Goal: Task Accomplishment & Management: Use online tool/utility

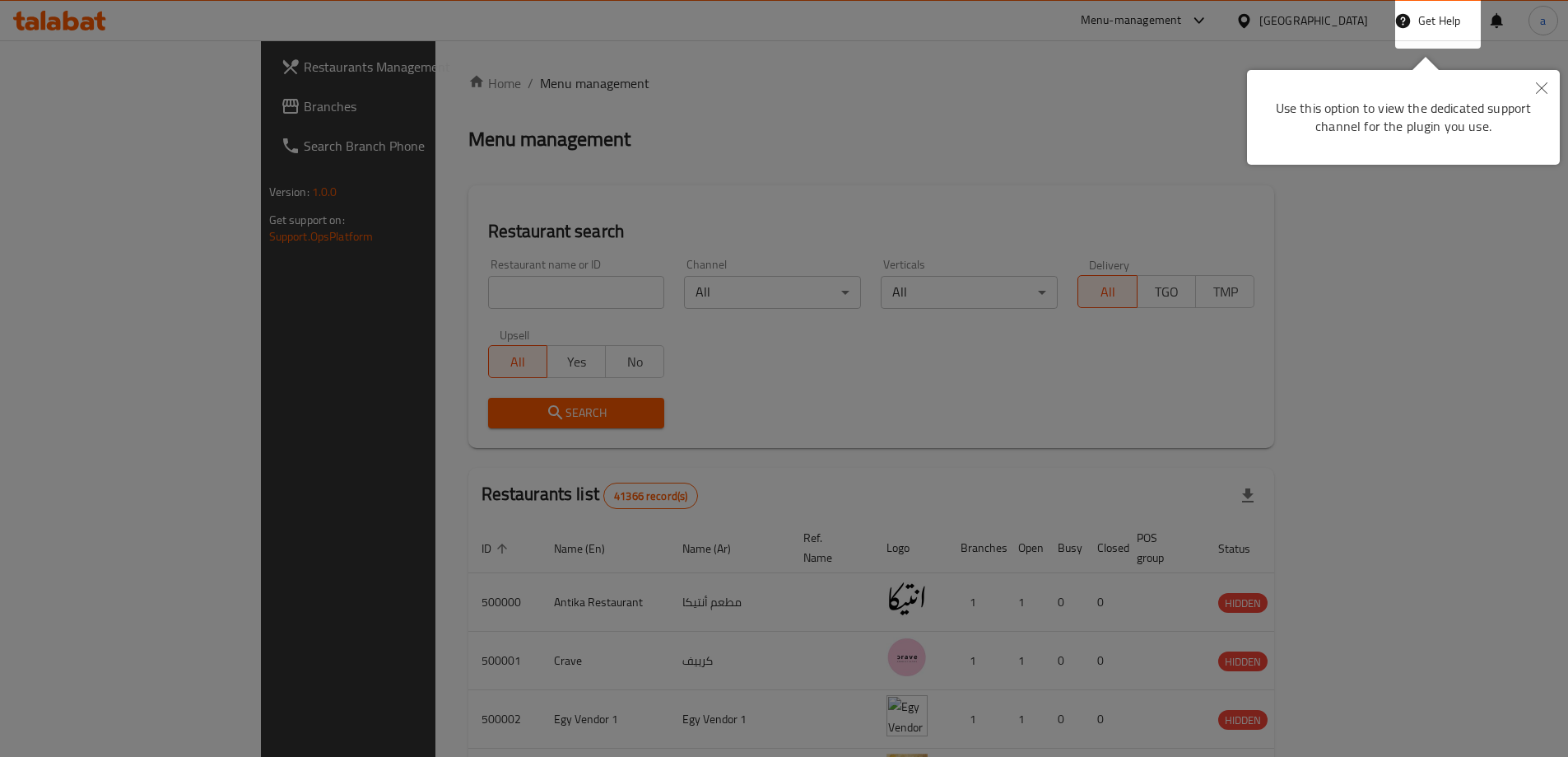
click at [1352, 19] on div at bounding box center [784, 378] width 1568 height 757
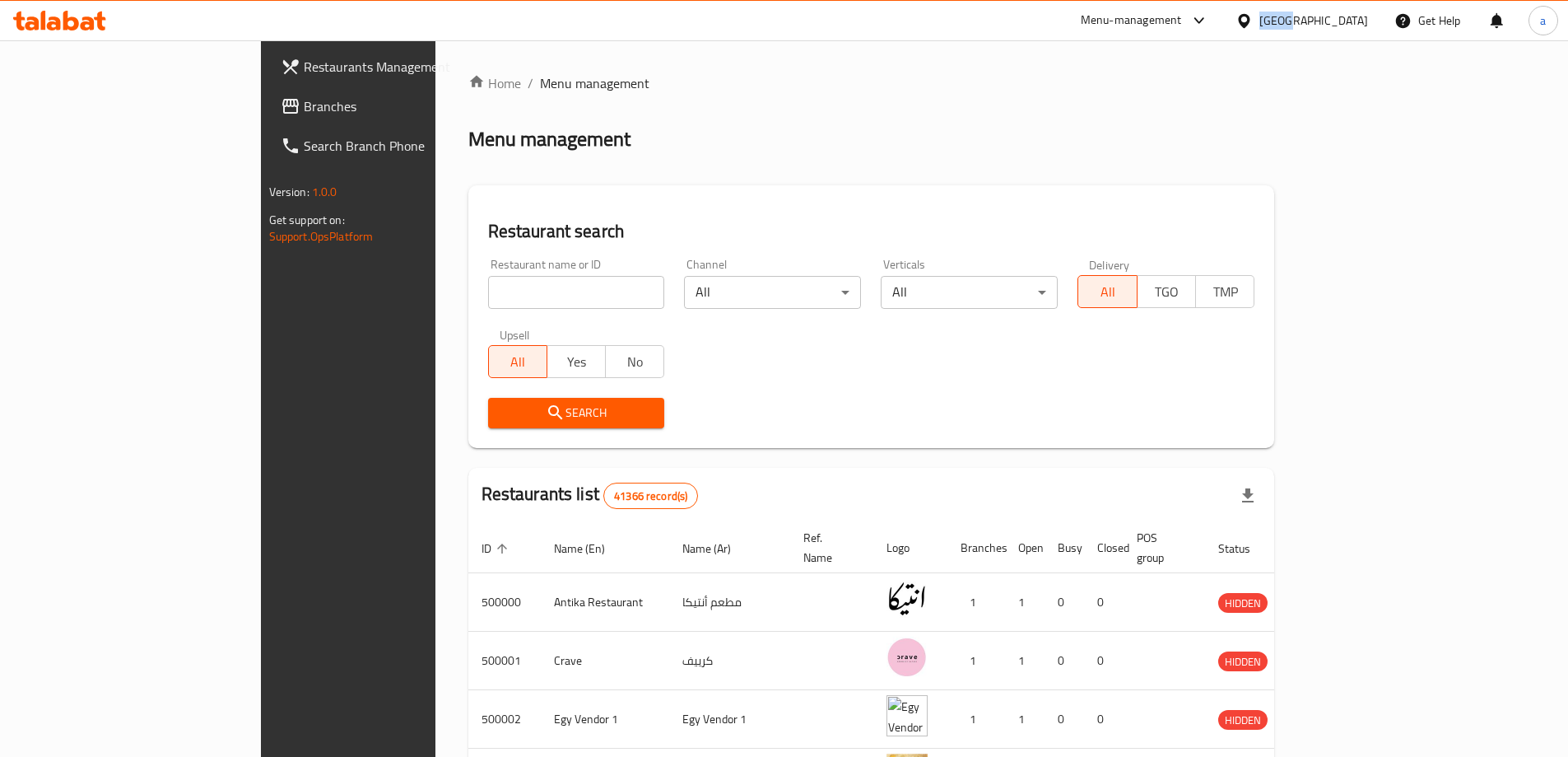
click at [1352, 19] on div "Egypt" at bounding box center [1314, 20] width 109 height 18
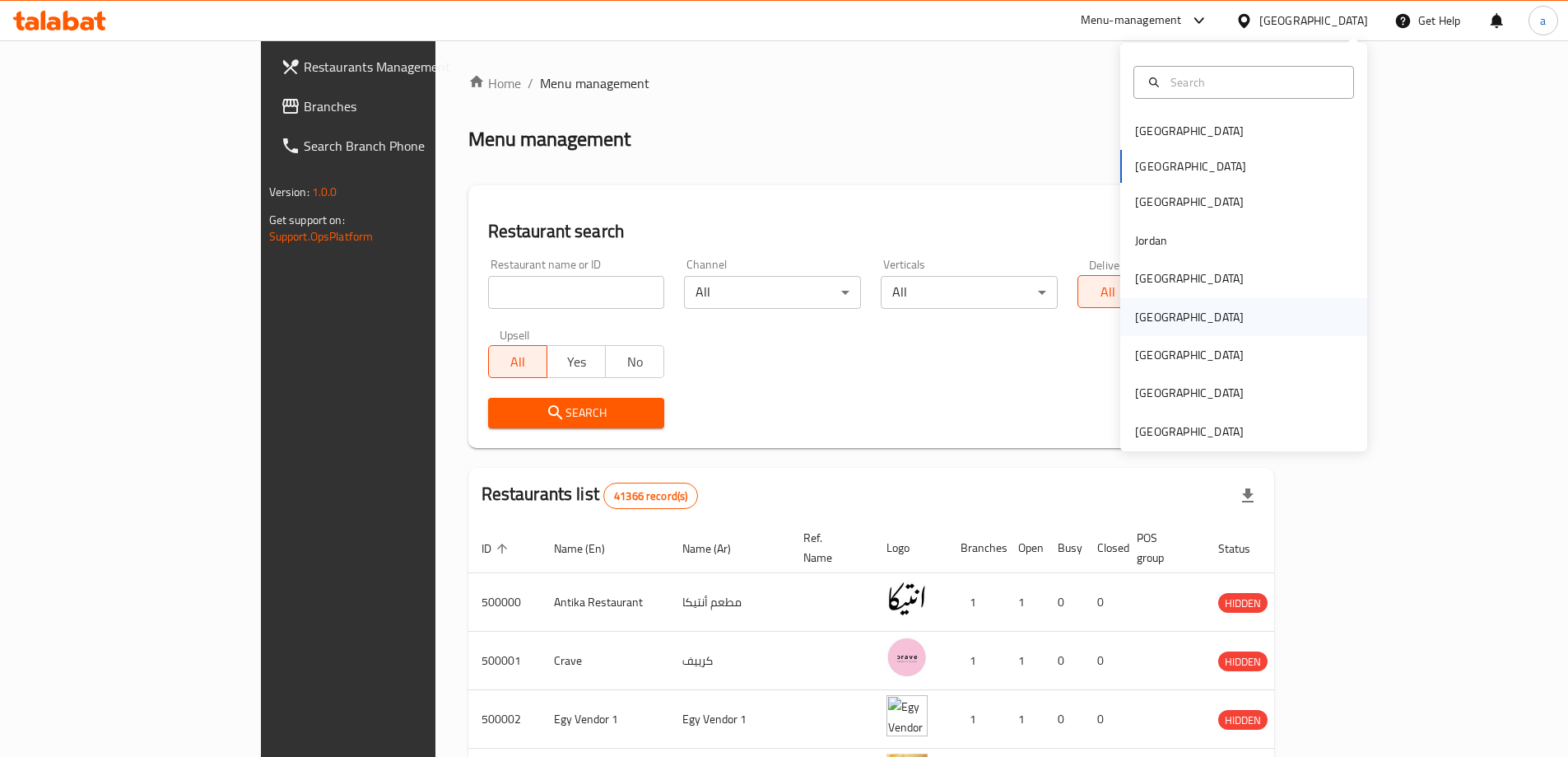
click at [1135, 320] on div "[GEOGRAPHIC_DATA]" at bounding box center [1189, 317] width 109 height 18
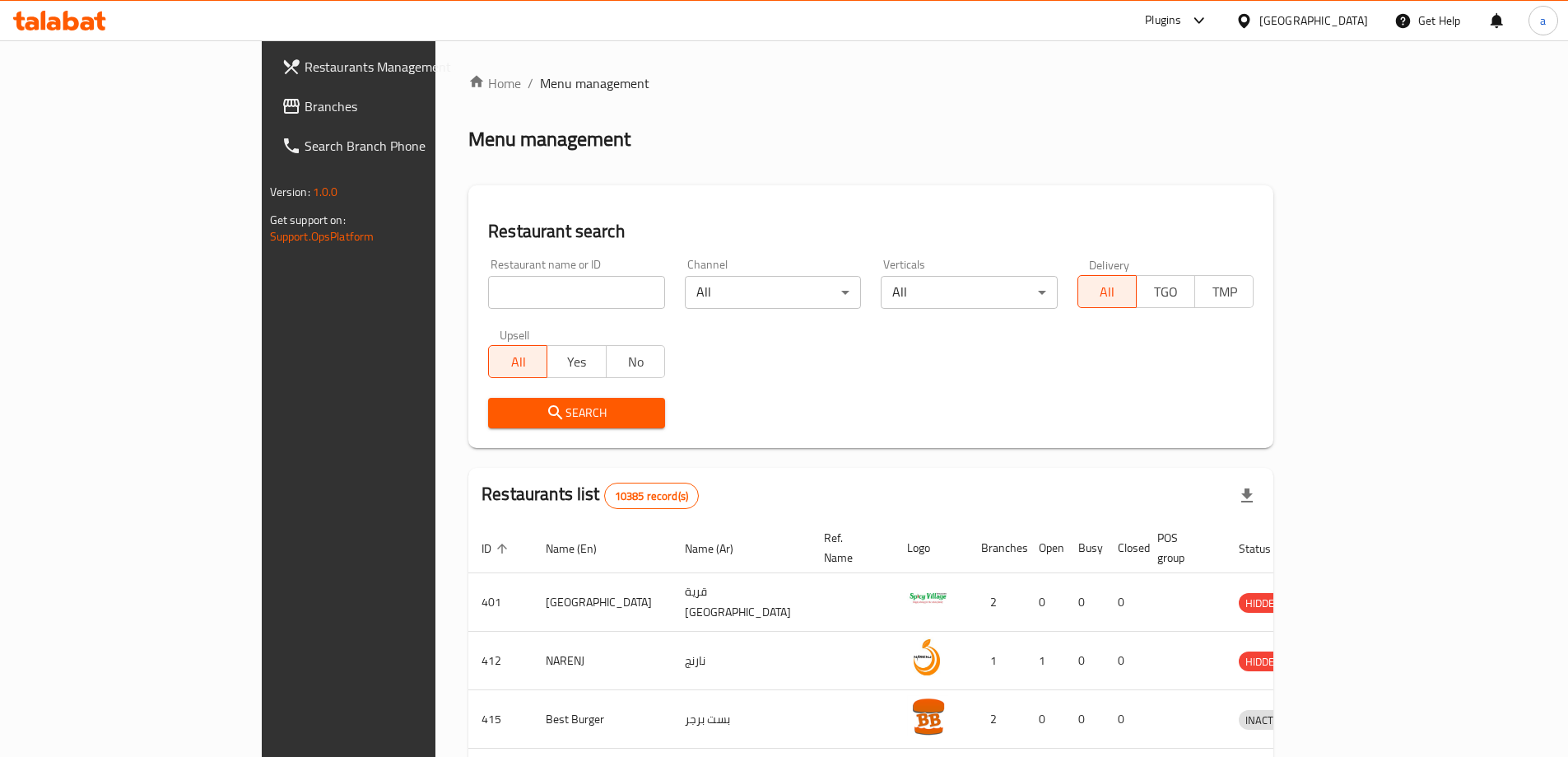
click at [304, 107] on span "Branches" at bounding box center [407, 106] width 205 height 20
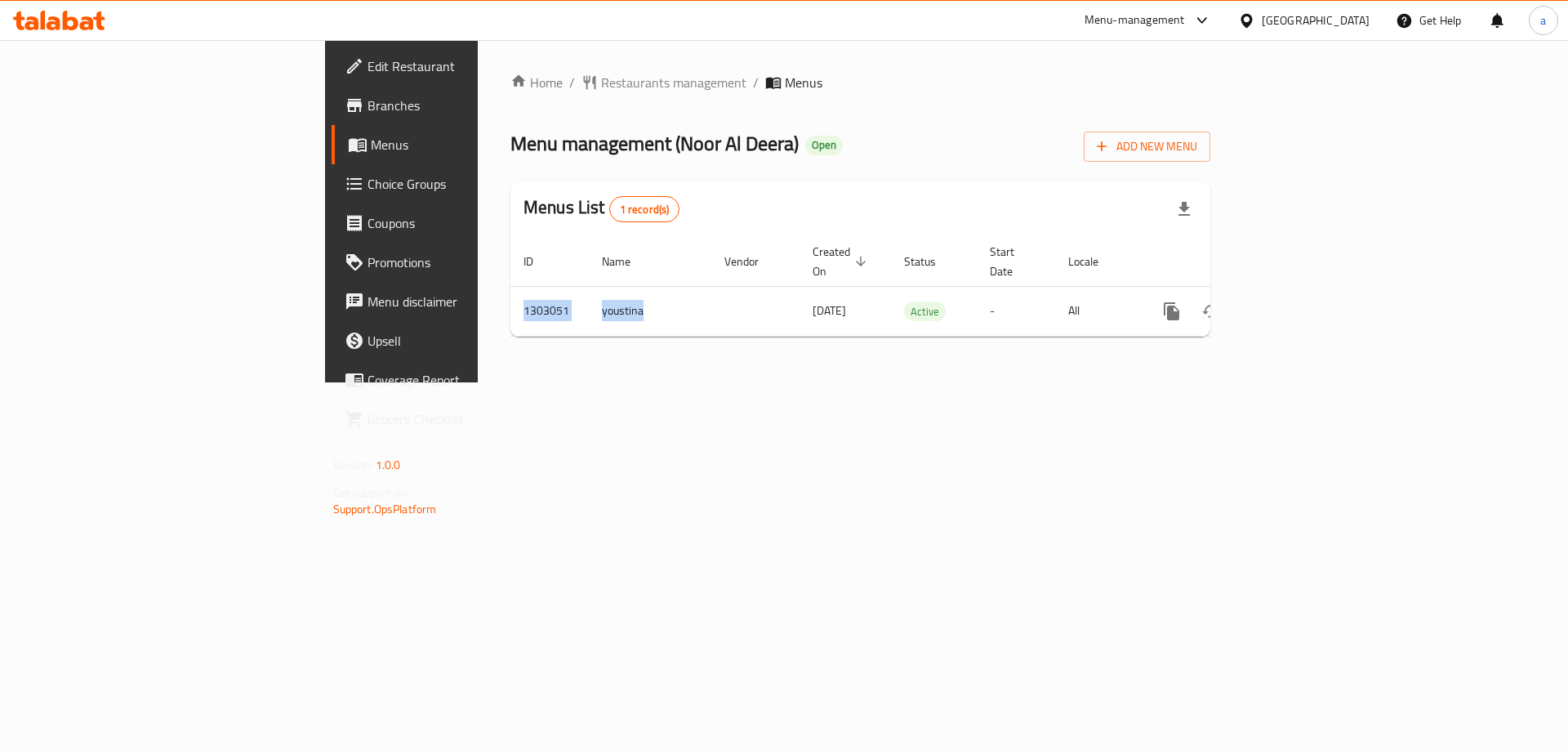
drag, startPoint x: 435, startPoint y: 295, endPoint x: 378, endPoint y: 322, distance: 63.1
click at [511, 322] on div "Home / Restaurants management / Menus Menu management ( Noor Al Deera ) Open Ad…" at bounding box center [860, 211] width 700 height 277
click at [478, 347] on div "Home / Restaurants management / Menus Menu management ( Noor Al Deera ) Open Ad…" at bounding box center [860, 211] width 765 height 342
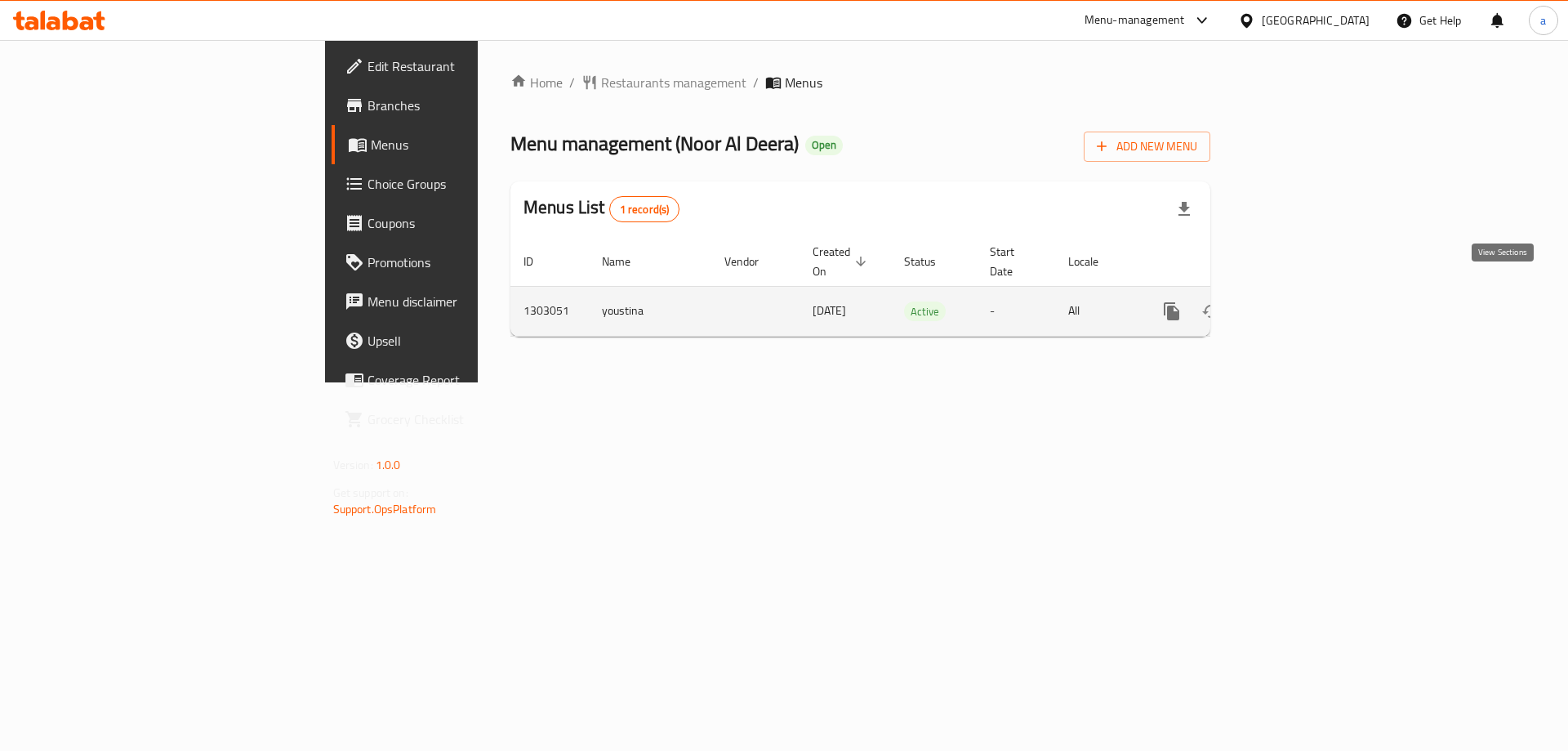
click at [1297, 304] on icon "enhanced table" at bounding box center [1289, 311] width 14 height 14
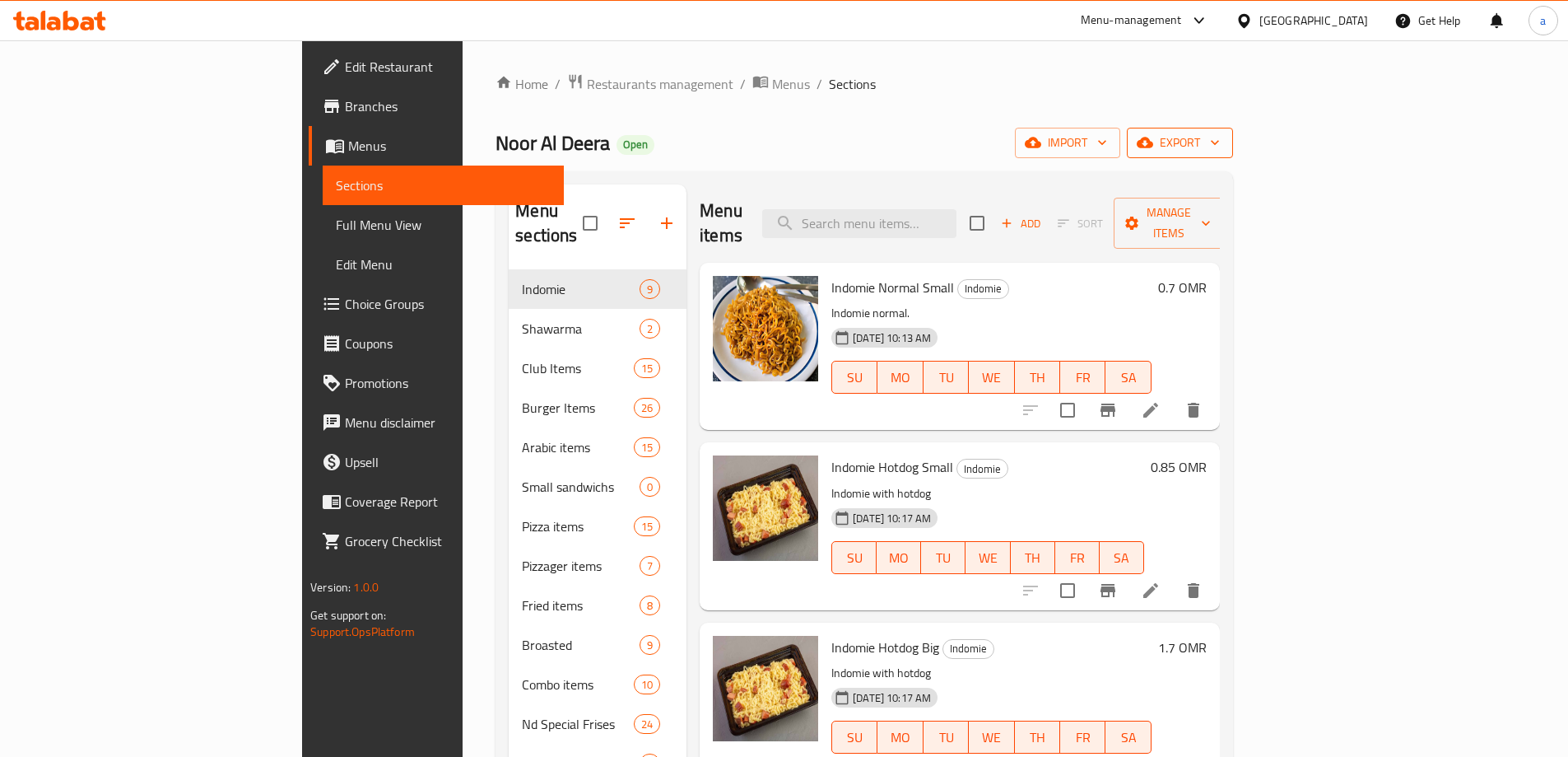
click at [1220, 134] on span "export" at bounding box center [1180, 142] width 80 height 20
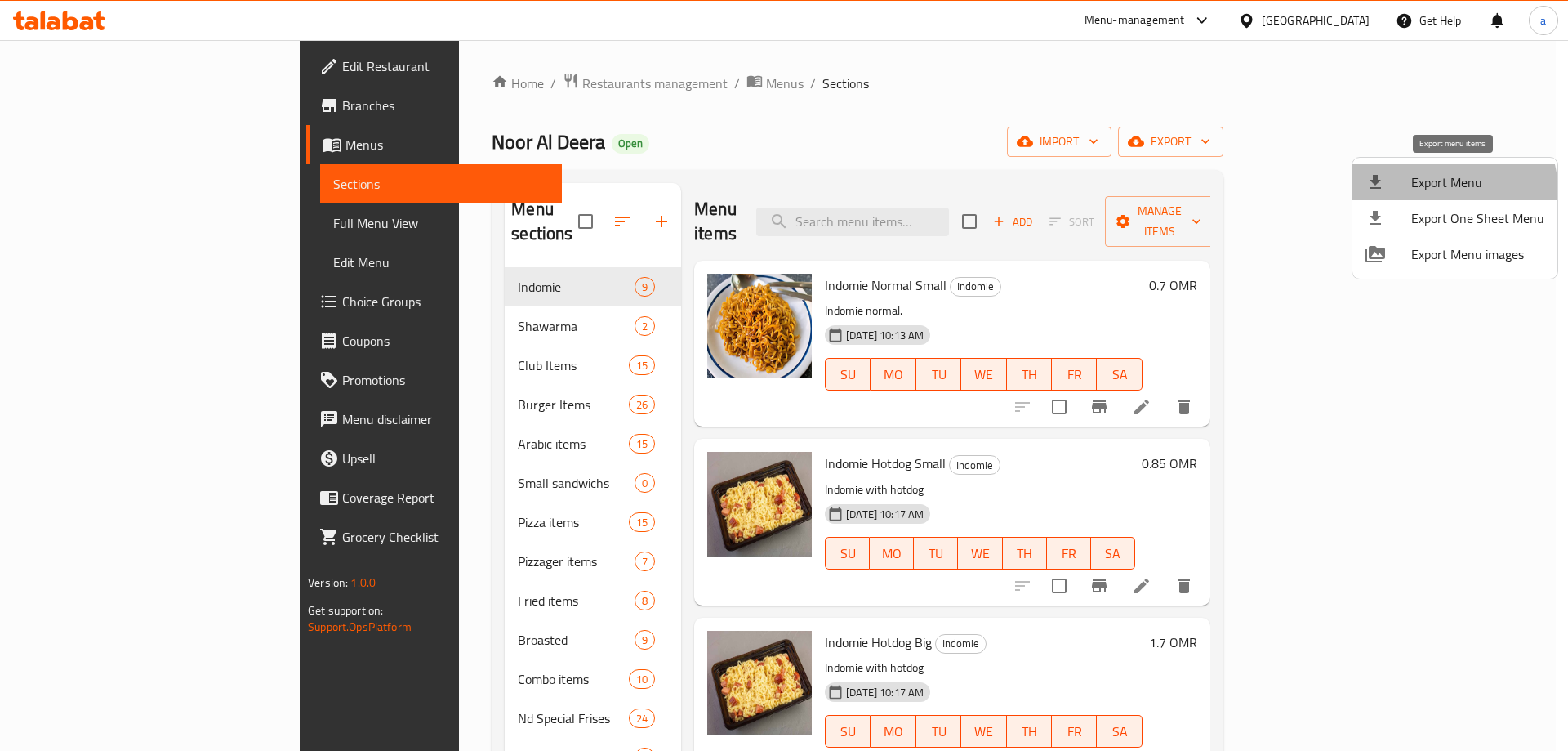
click at [1433, 193] on span "Export Menu" at bounding box center [1478, 182] width 133 height 20
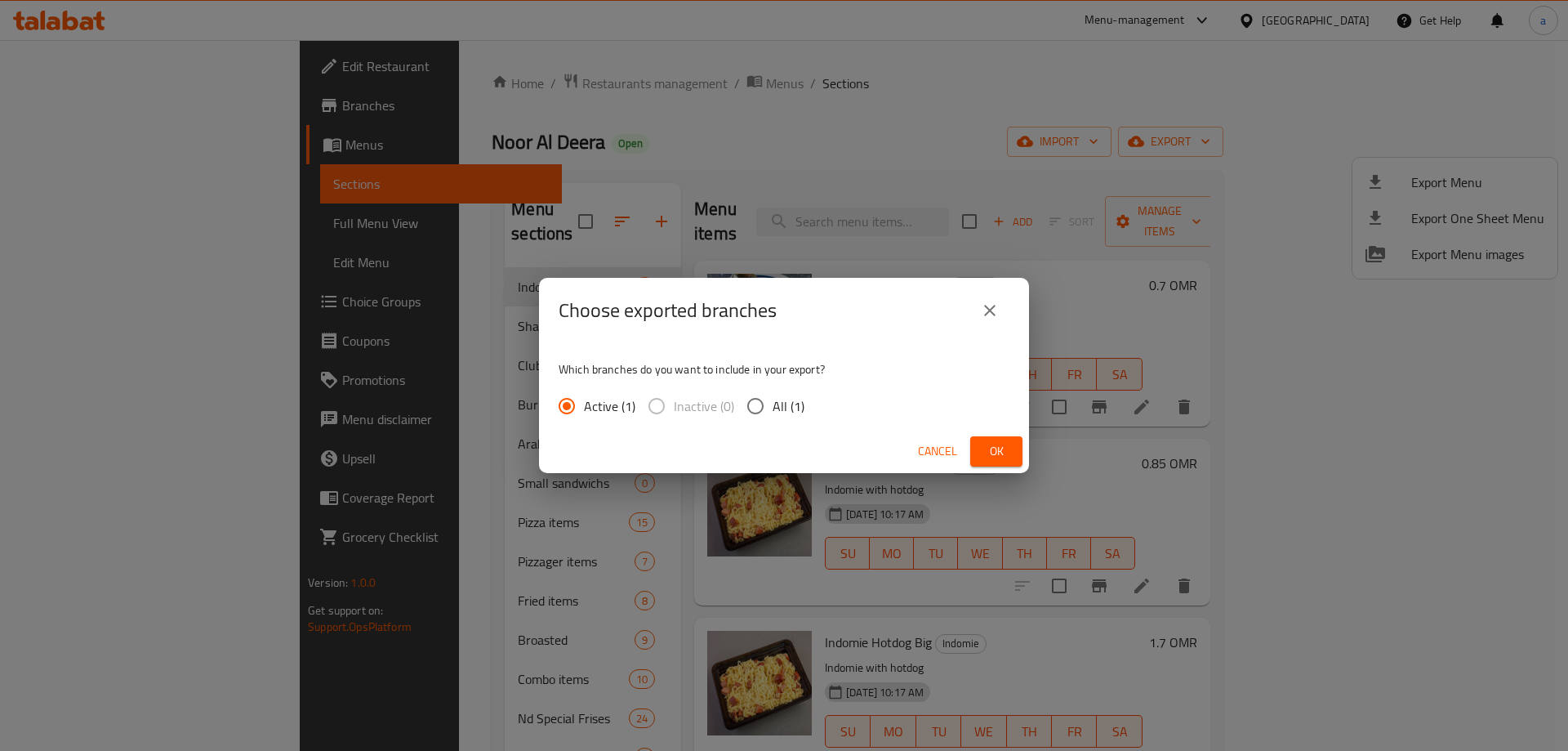
click at [776, 409] on span "All (1)" at bounding box center [788, 406] width 31 height 20
click at [773, 409] on input "All (1)" at bounding box center [755, 406] width 34 height 34
radio input "true"
click at [999, 449] on span "Ok" at bounding box center [995, 451] width 26 height 20
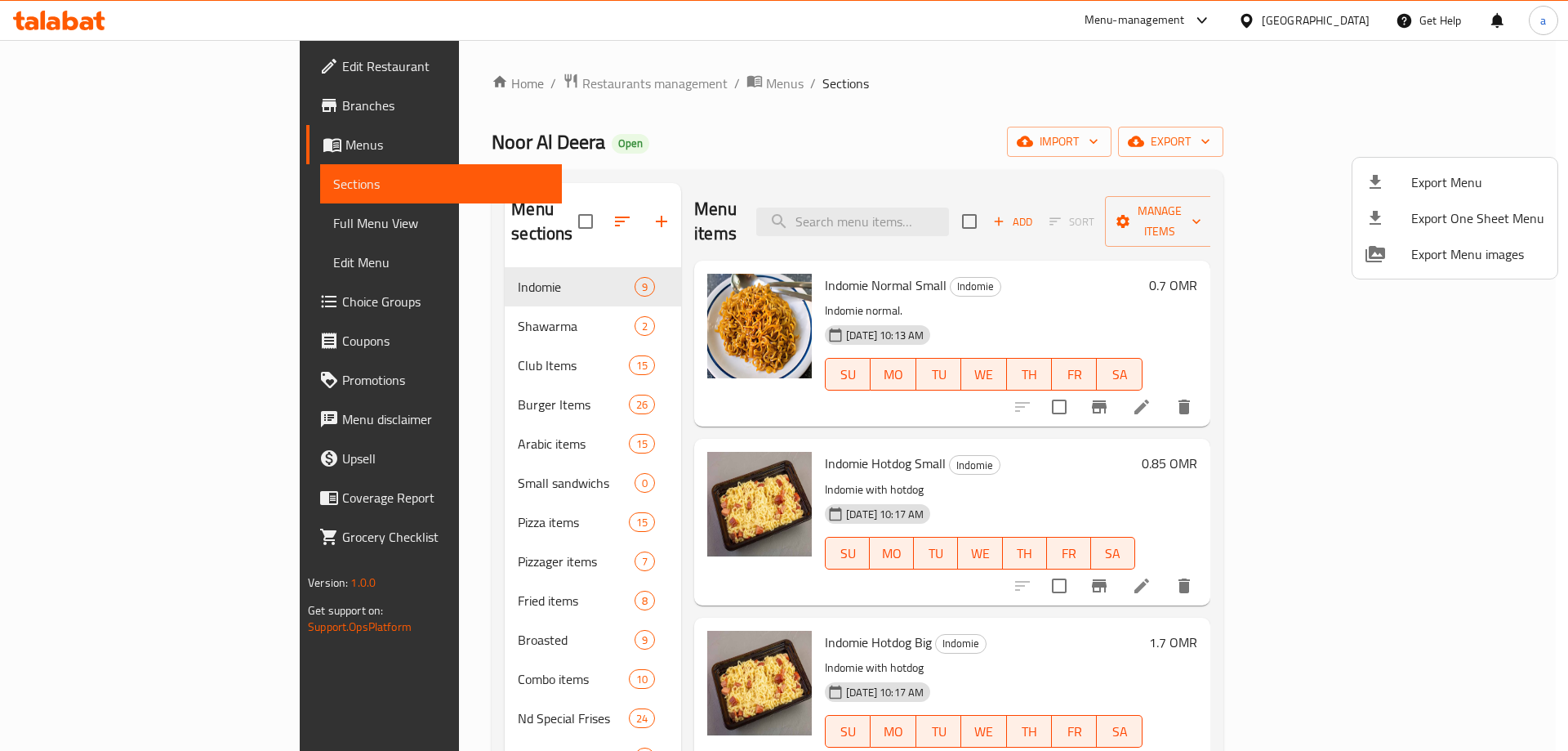
click at [443, 94] on div at bounding box center [784, 376] width 1568 height 751
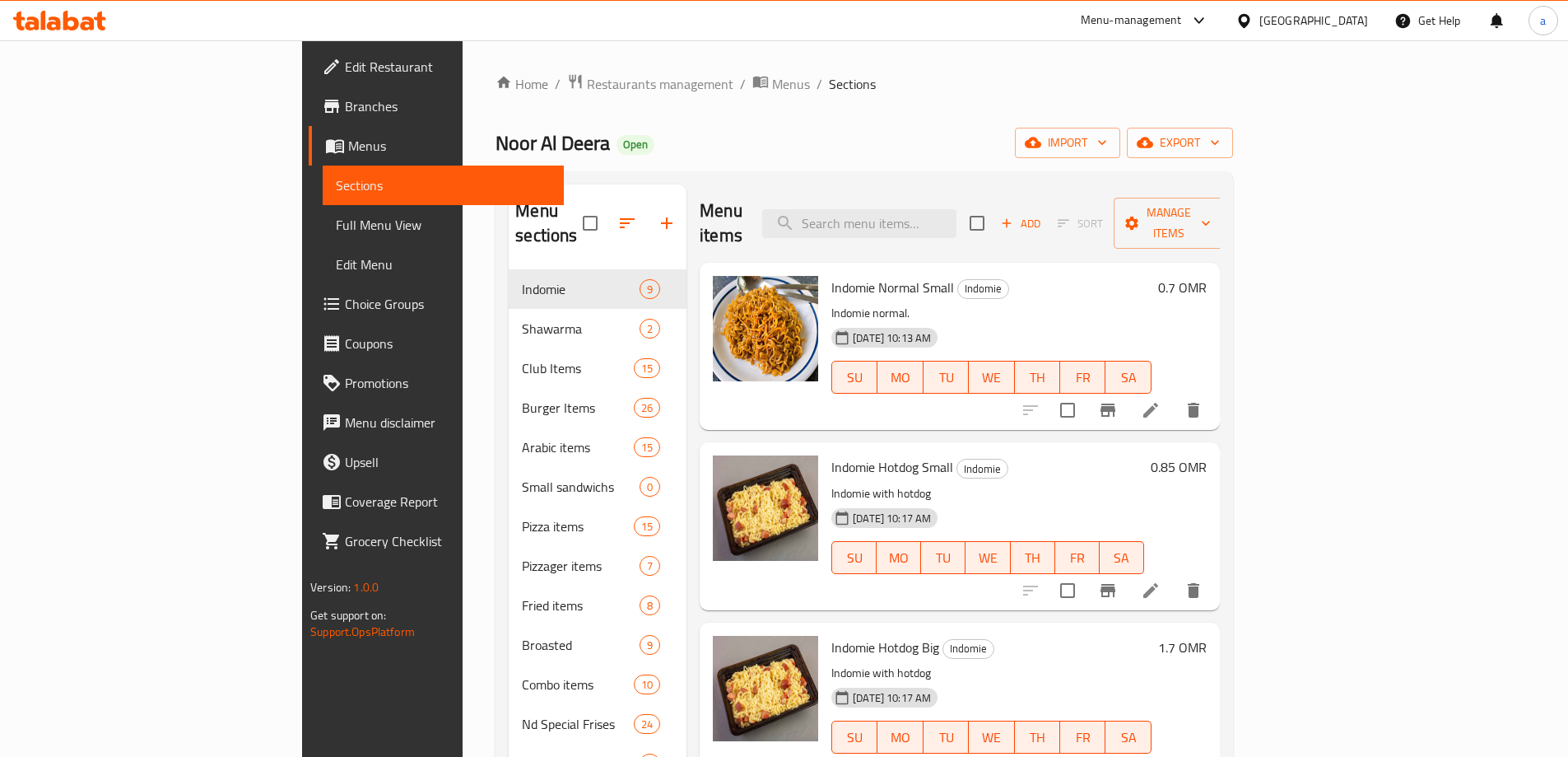
click at [587, 94] on span "Restaurants management" at bounding box center [660, 84] width 147 height 20
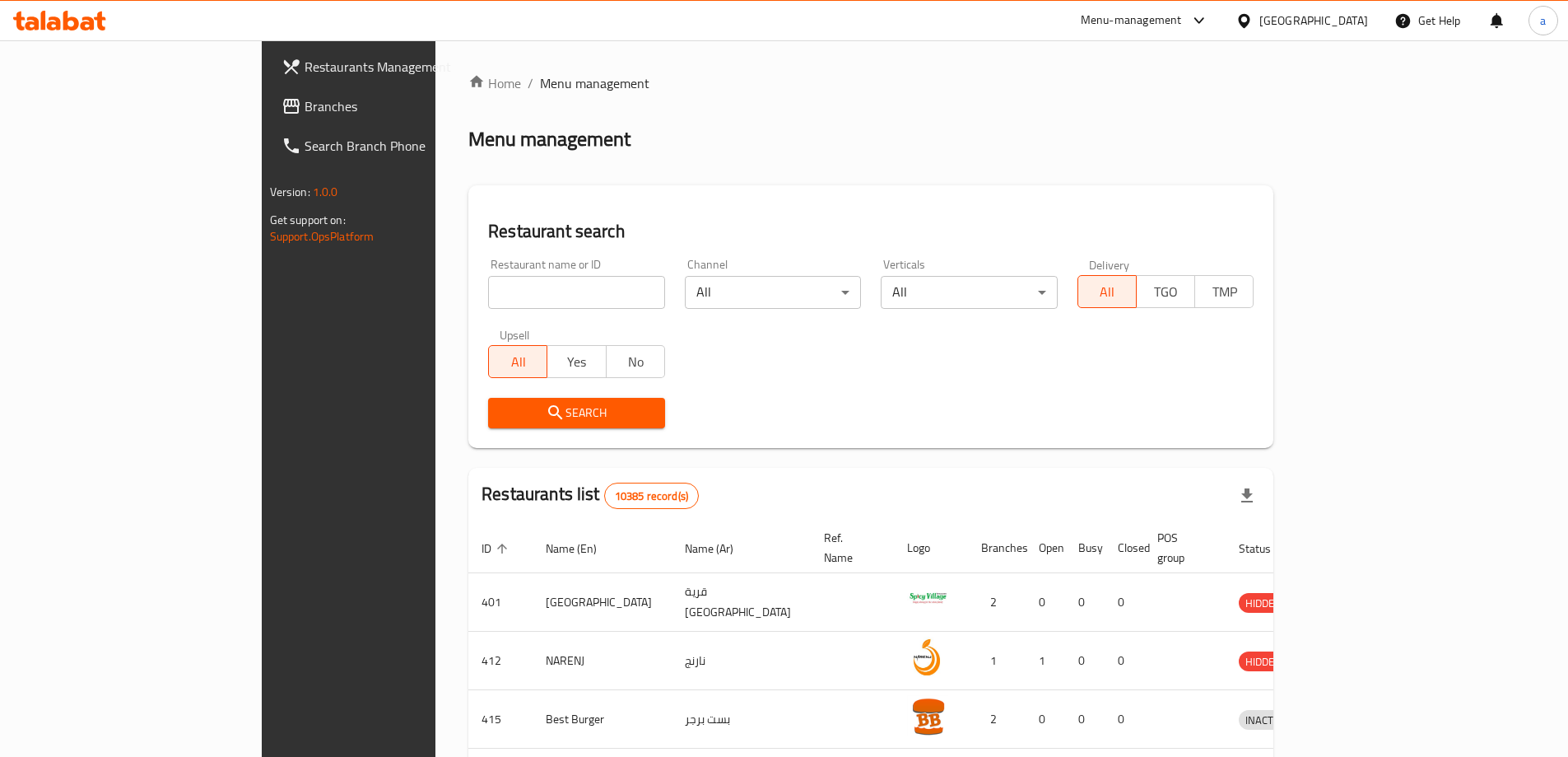
click at [269, 89] on link "Branches" at bounding box center [397, 106] width 255 height 39
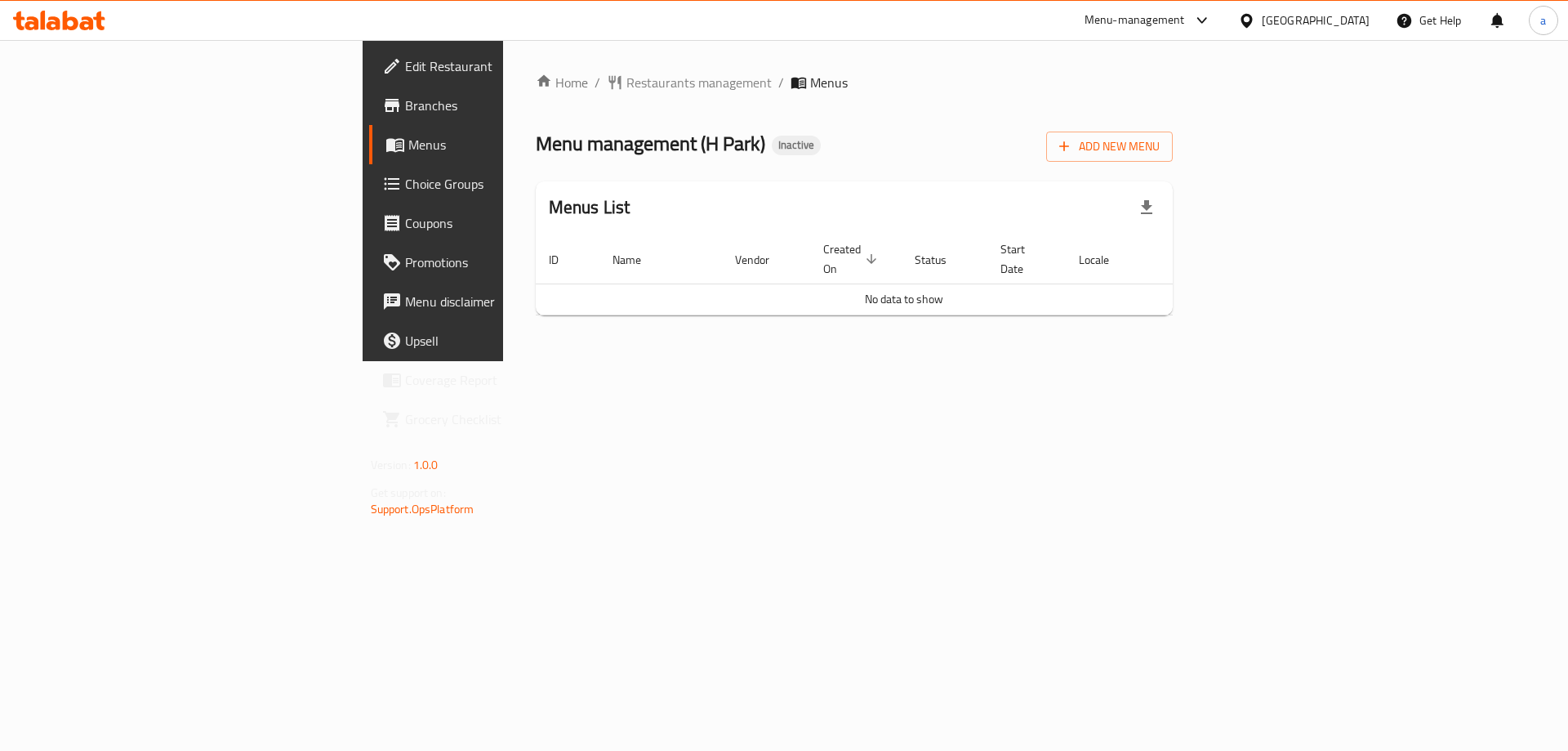
click at [973, 361] on div "Home / Restaurants management / Menus Menu management ( H Park ) Inactive Add N…" at bounding box center [854, 200] width 703 height 321
click at [1073, 144] on icon "button" at bounding box center [1064, 146] width 16 height 16
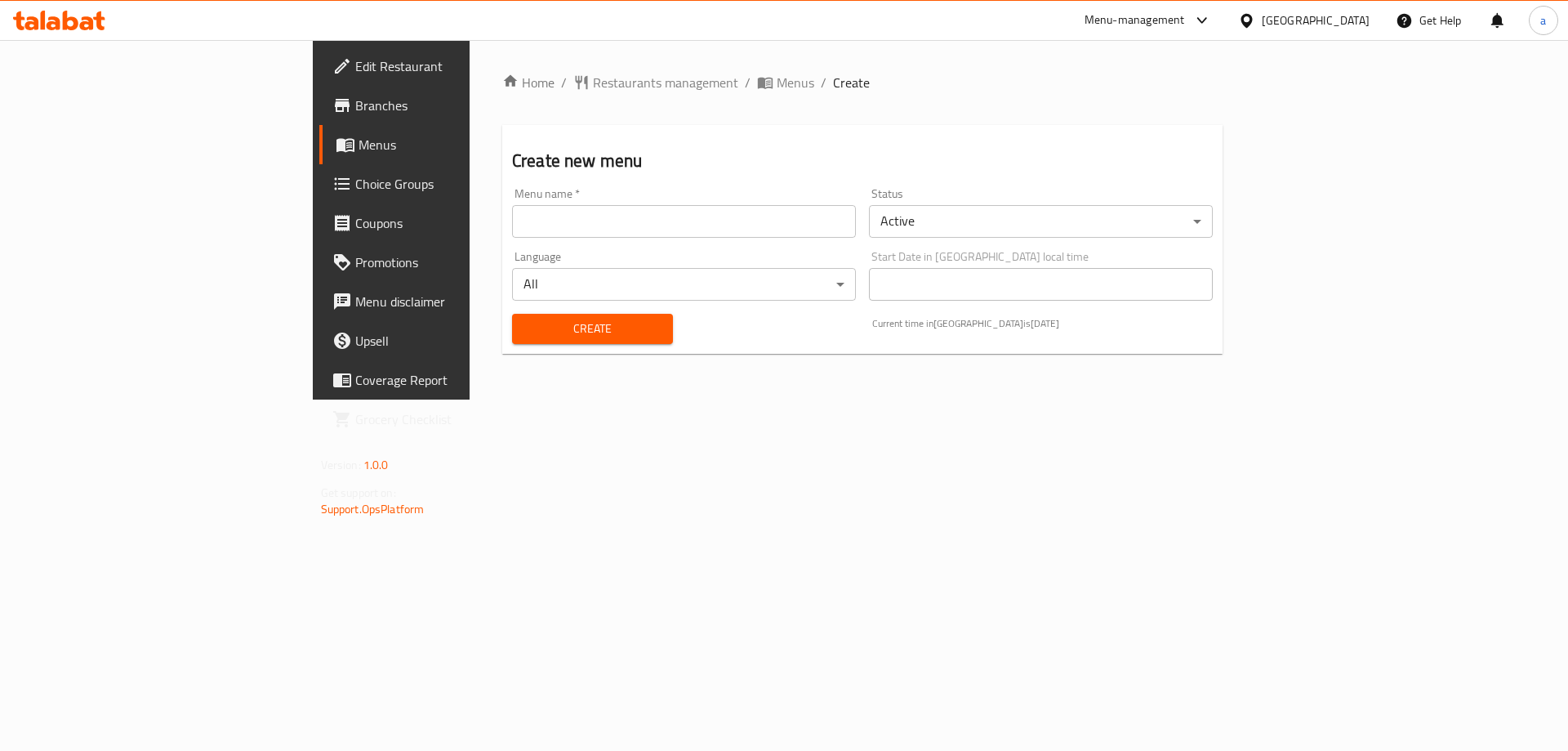
click at [594, 201] on div "Menu name   * Menu name *" at bounding box center [684, 213] width 344 height 50
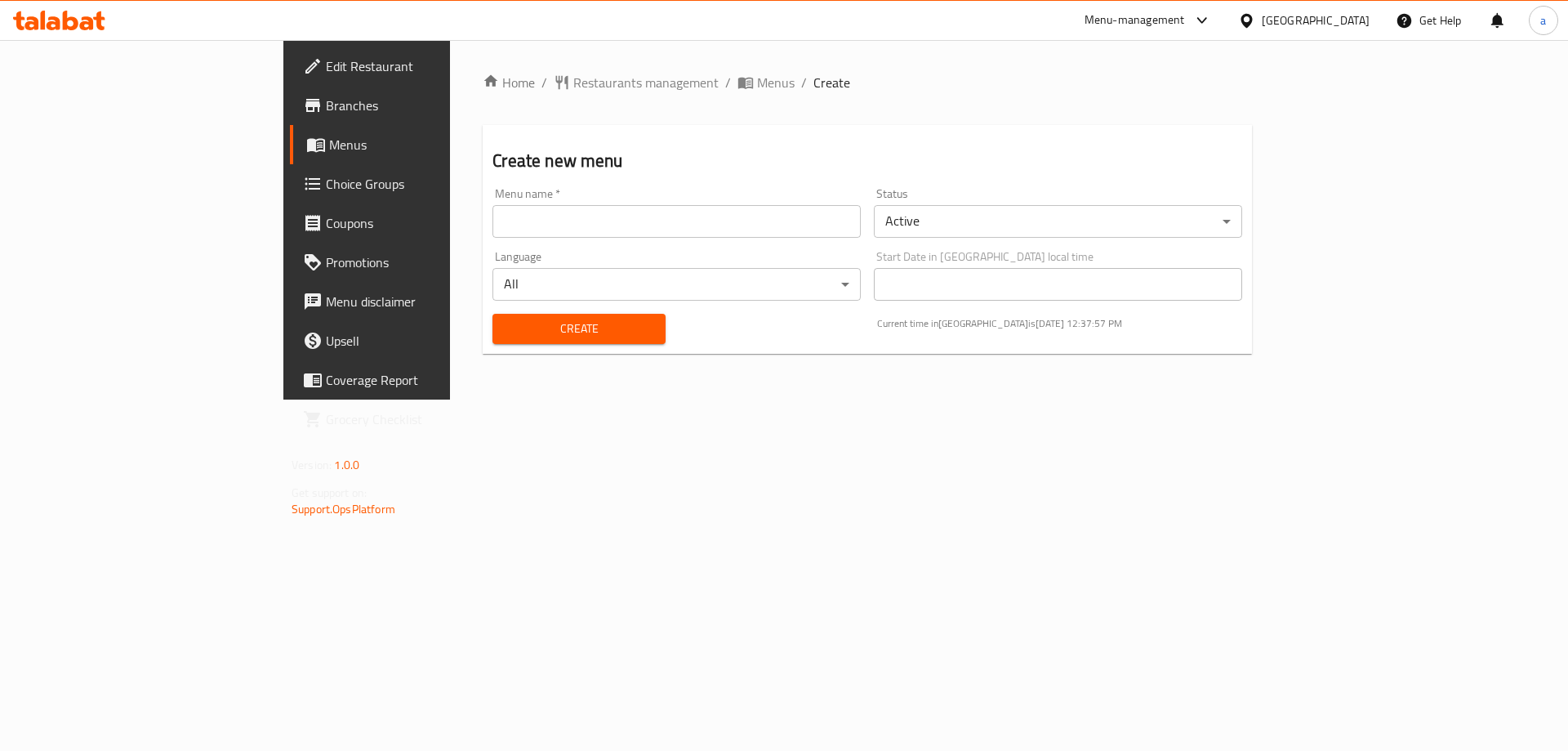
click at [562, 223] on input "text" at bounding box center [676, 221] width 369 height 32
type input "30/9 AYA"
click at [525, 327] on span "Create" at bounding box center [578, 328] width 146 height 20
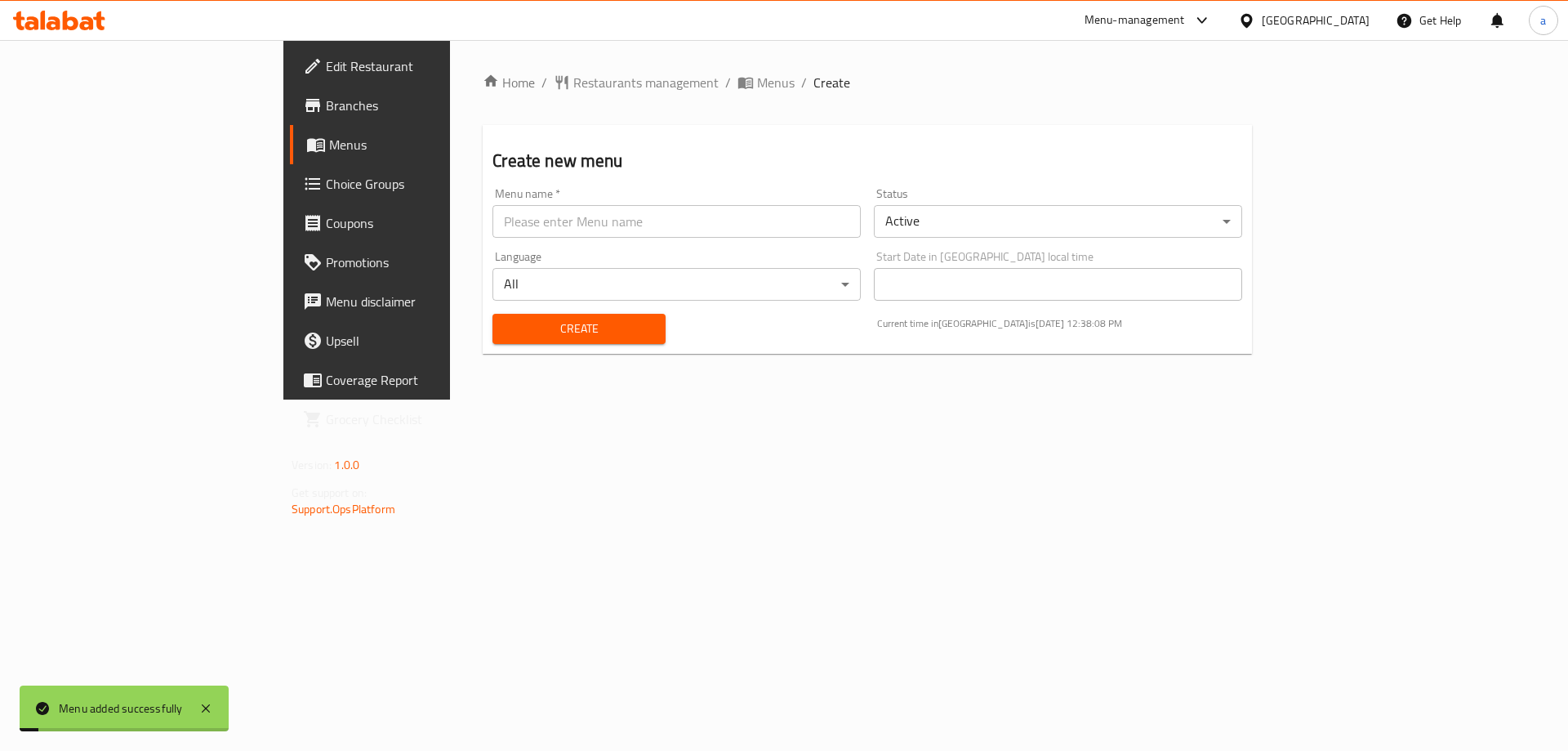
click at [290, 154] on link "Menus" at bounding box center [417, 144] width 255 height 39
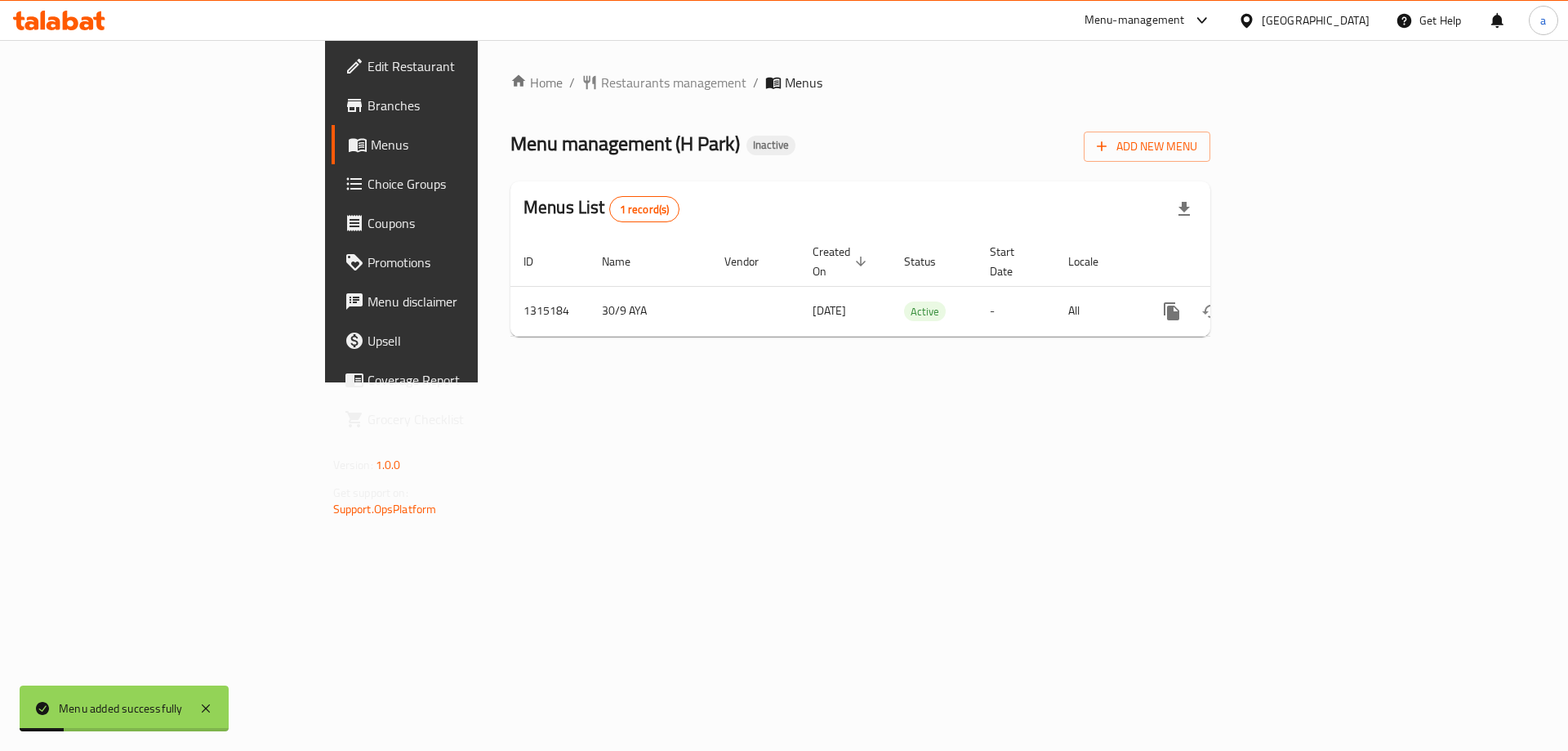
click at [677, 382] on div "Home / Restaurants management / Menus Menu management ( H Park ) Inactive Add N…" at bounding box center [860, 211] width 765 height 342
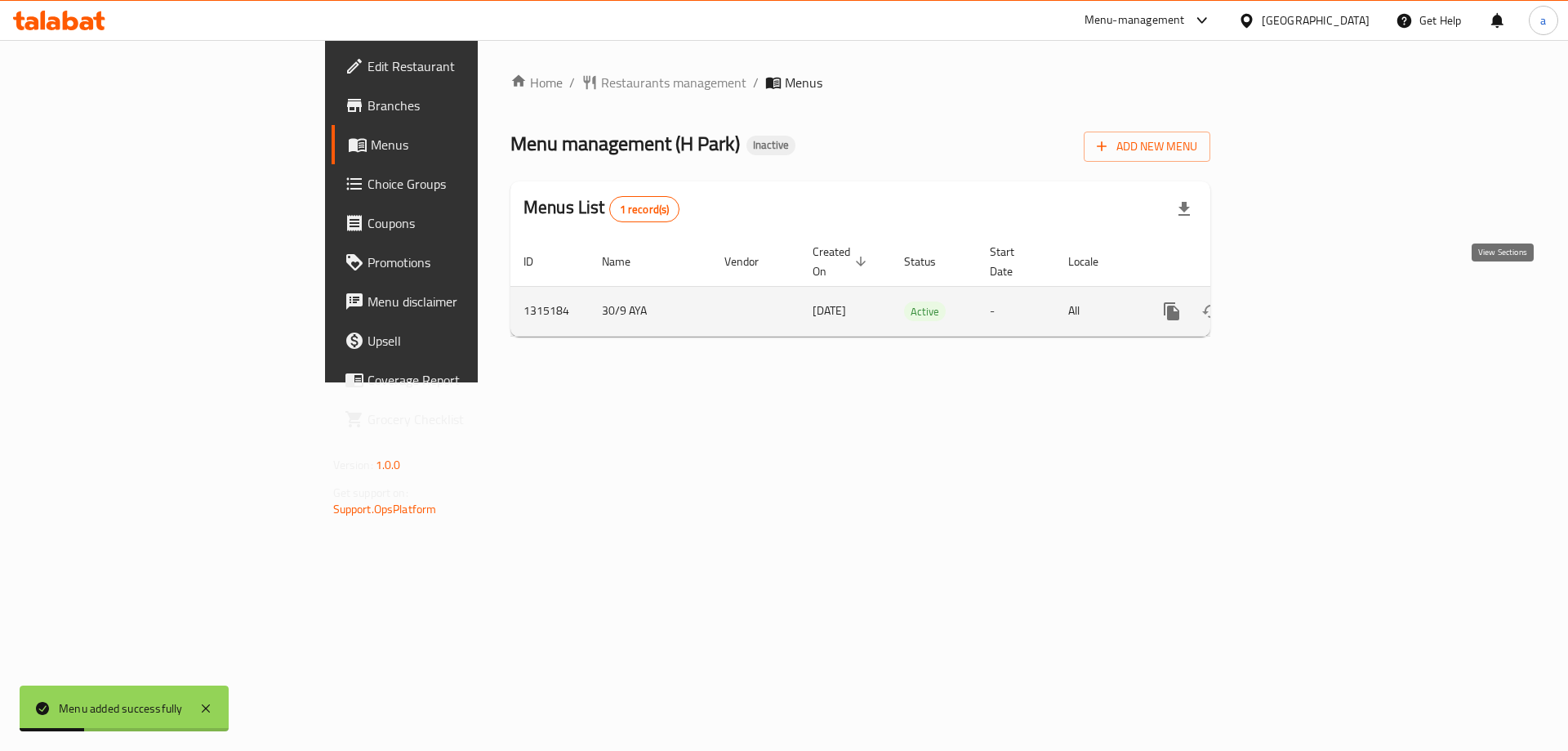
click at [1310, 300] on link "enhanced table" at bounding box center [1289, 311] width 39 height 39
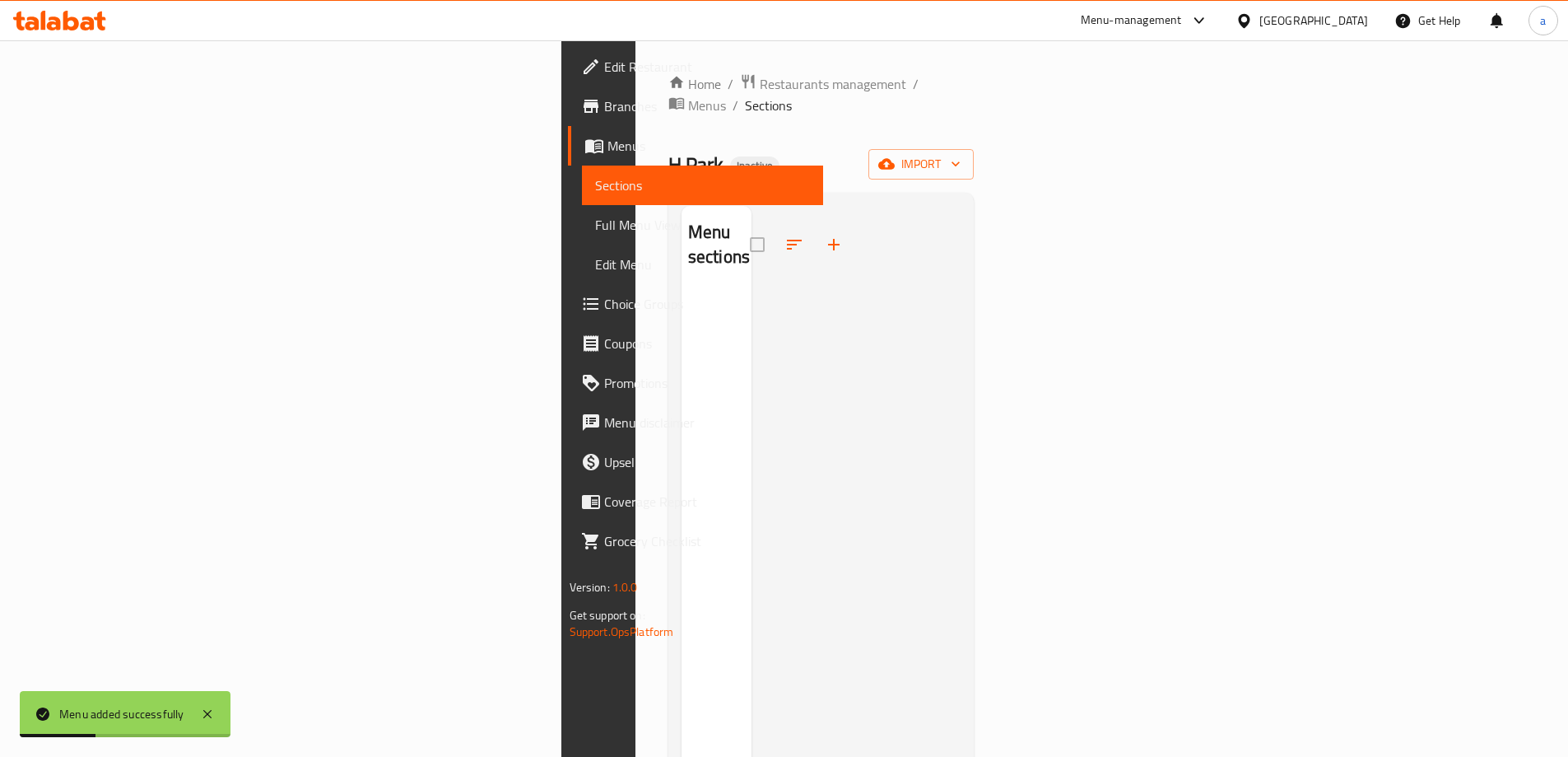
click at [962, 304] on div at bounding box center [856, 584] width 210 height 757
click at [974, 149] on button "import" at bounding box center [922, 164] width 106 height 31
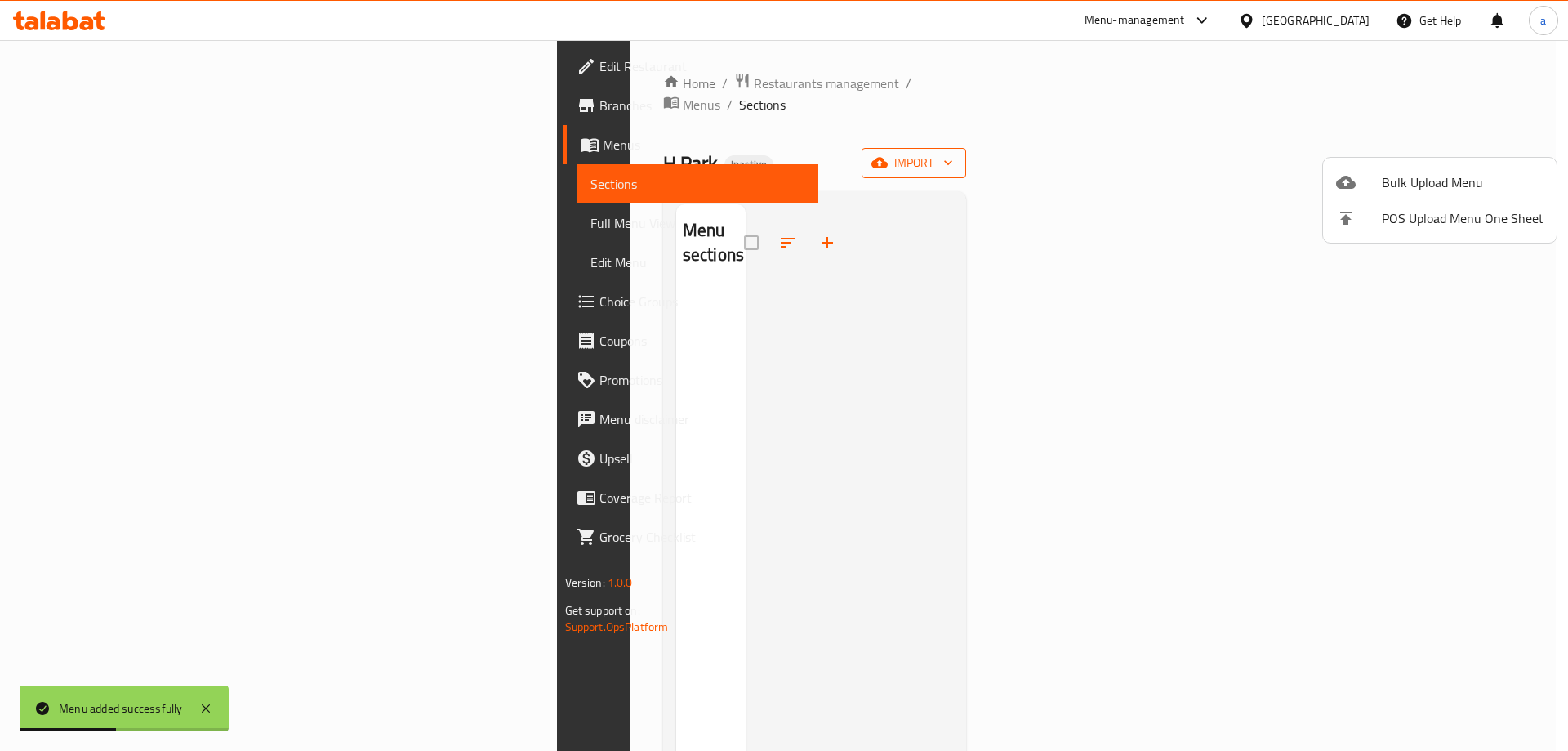
click at [1454, 148] on div at bounding box center [784, 376] width 1568 height 751
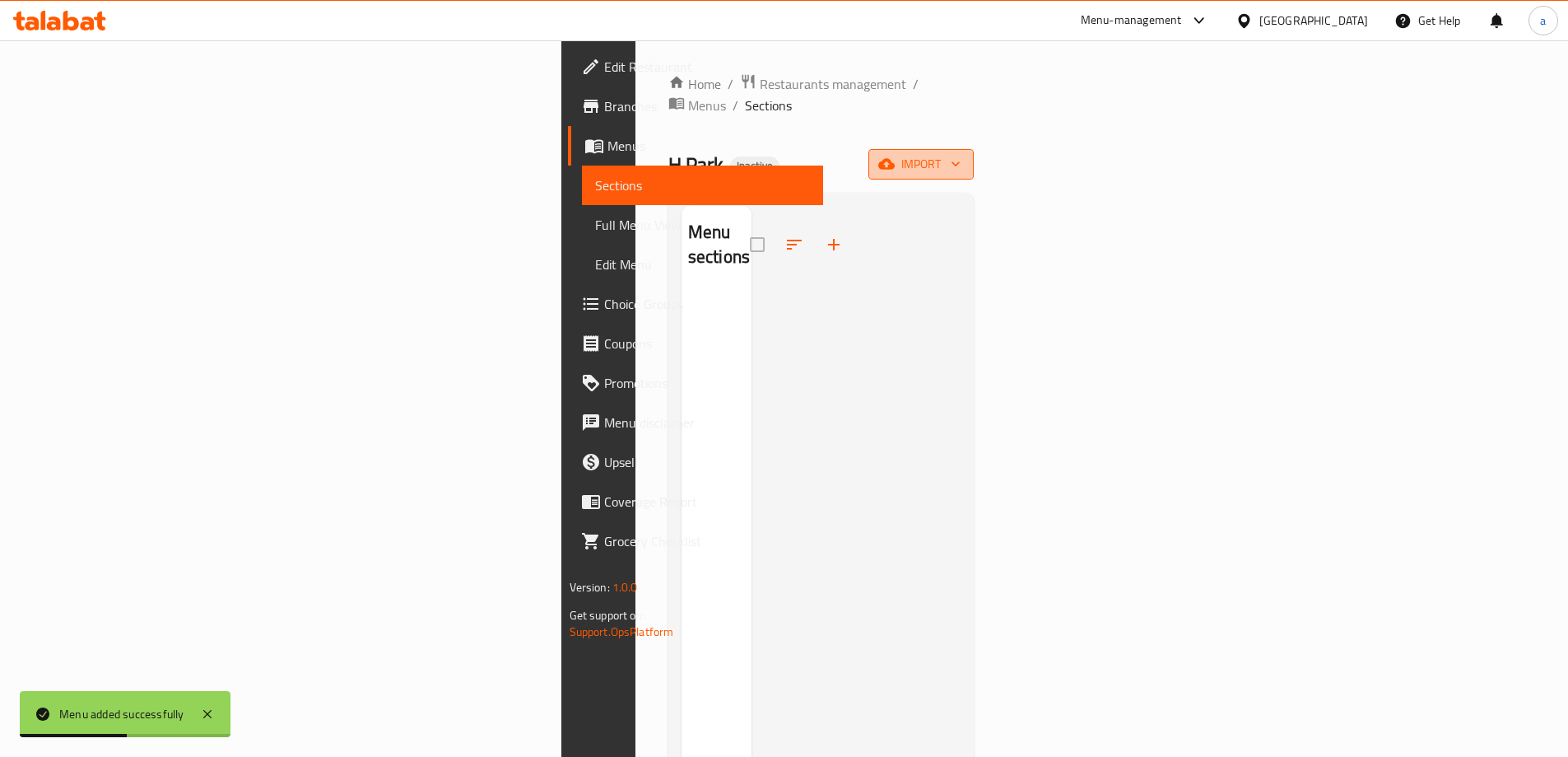
click at [961, 154] on span "import" at bounding box center [921, 163] width 79 height 20
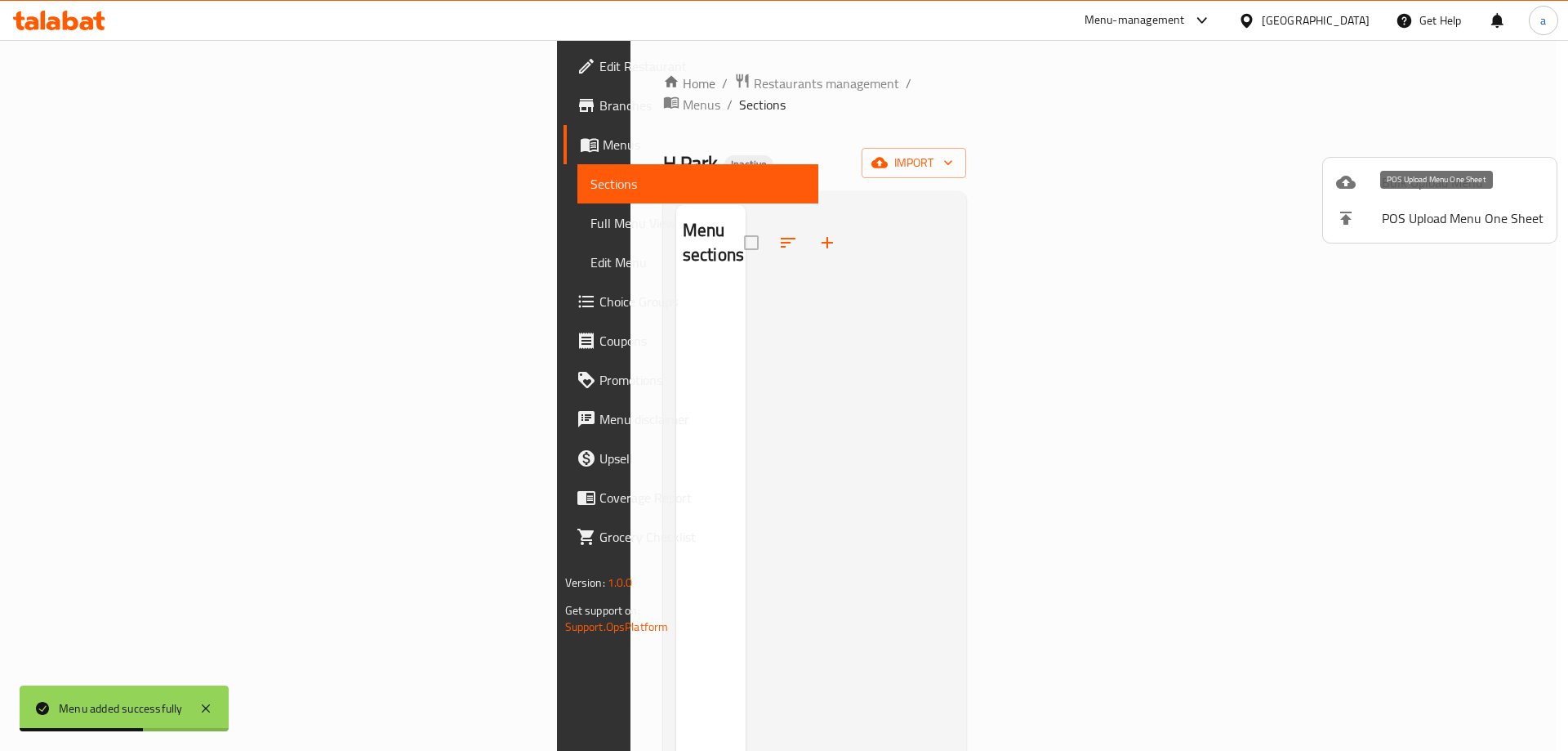
click at [1418, 215] on span "POS Upload Menu One Sheet" at bounding box center [1463, 218] width 162 height 20
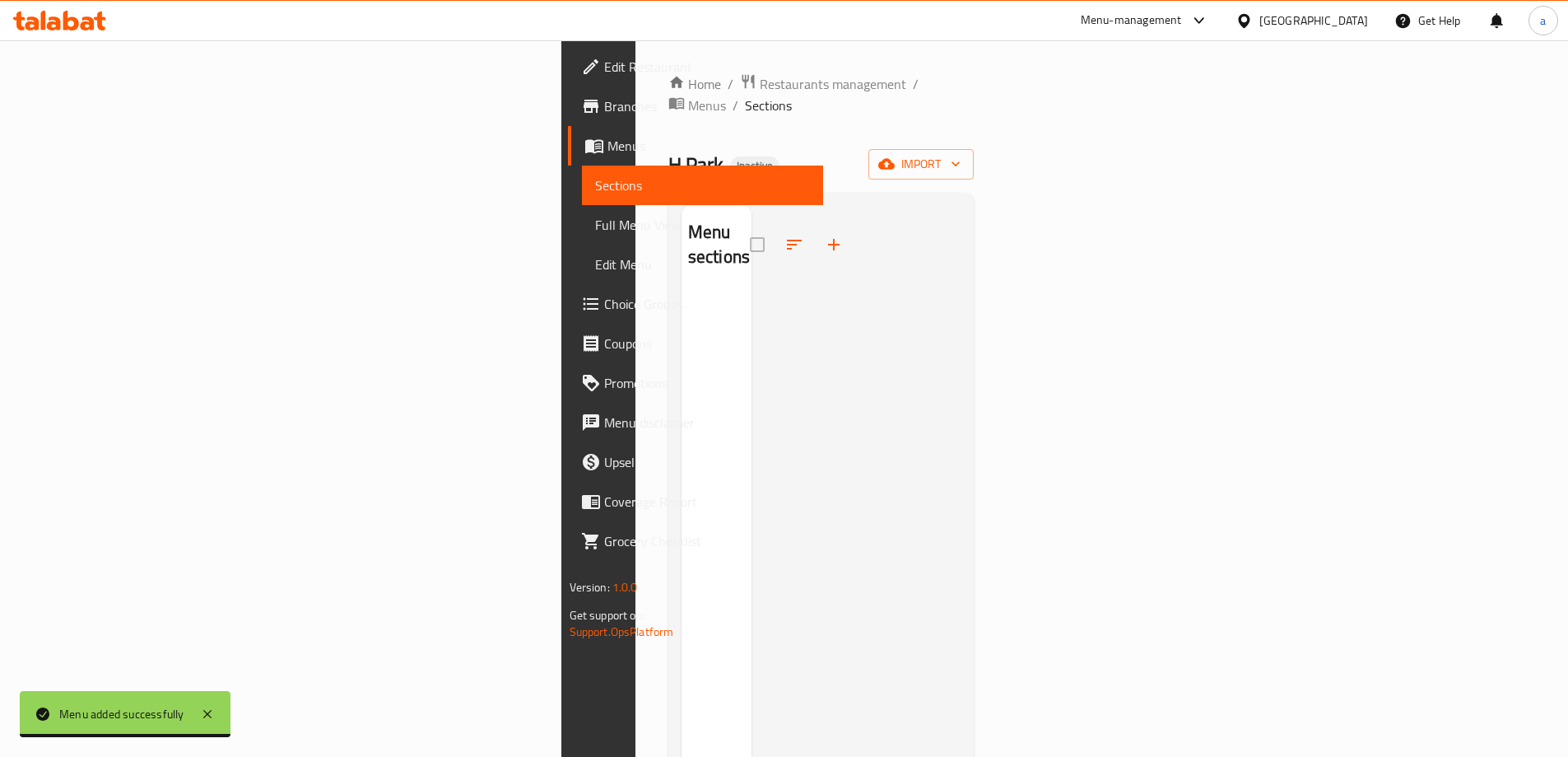
click at [962, 252] on div at bounding box center [856, 584] width 210 height 757
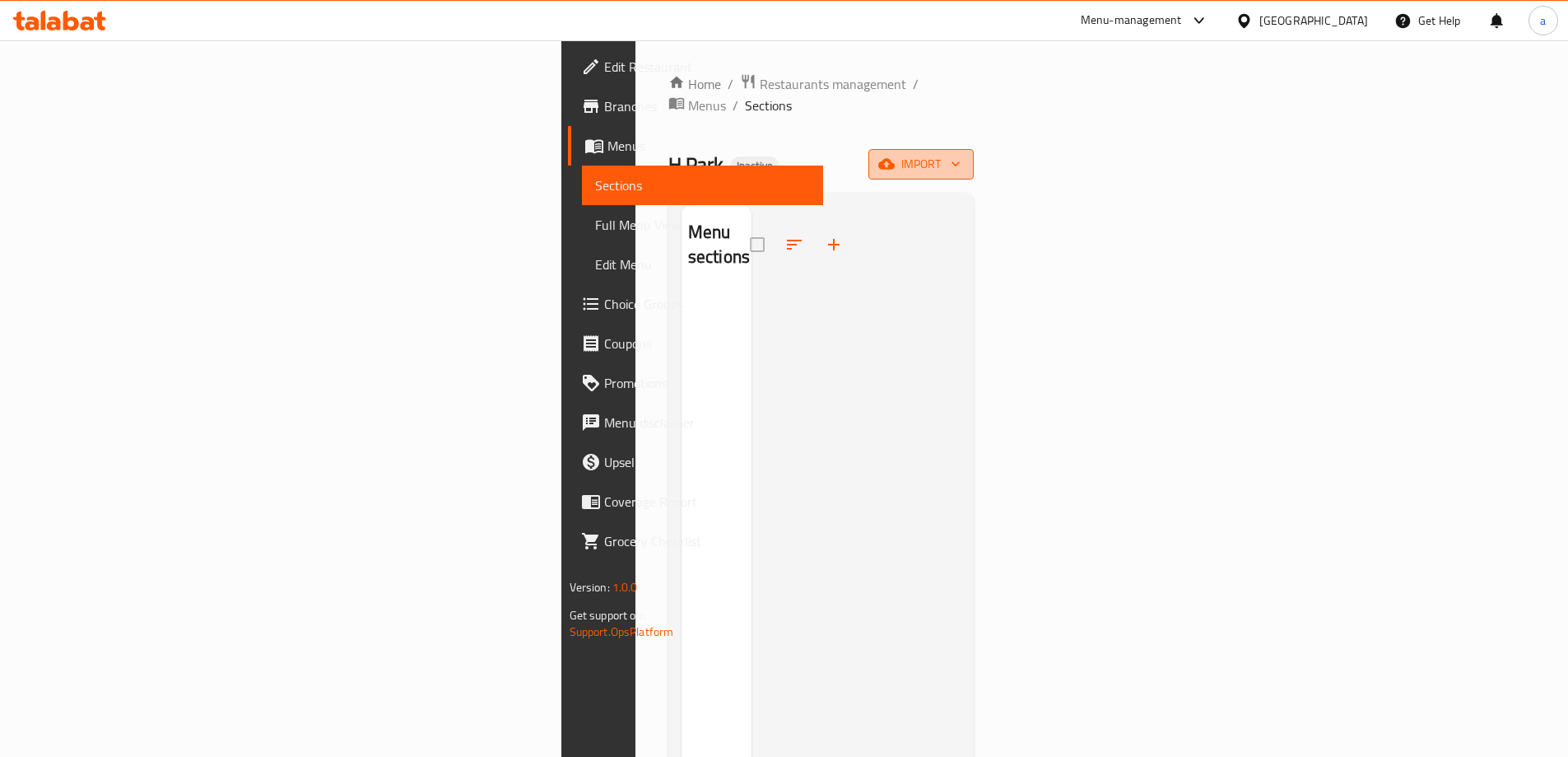
click at [961, 154] on span "import" at bounding box center [921, 163] width 79 height 20
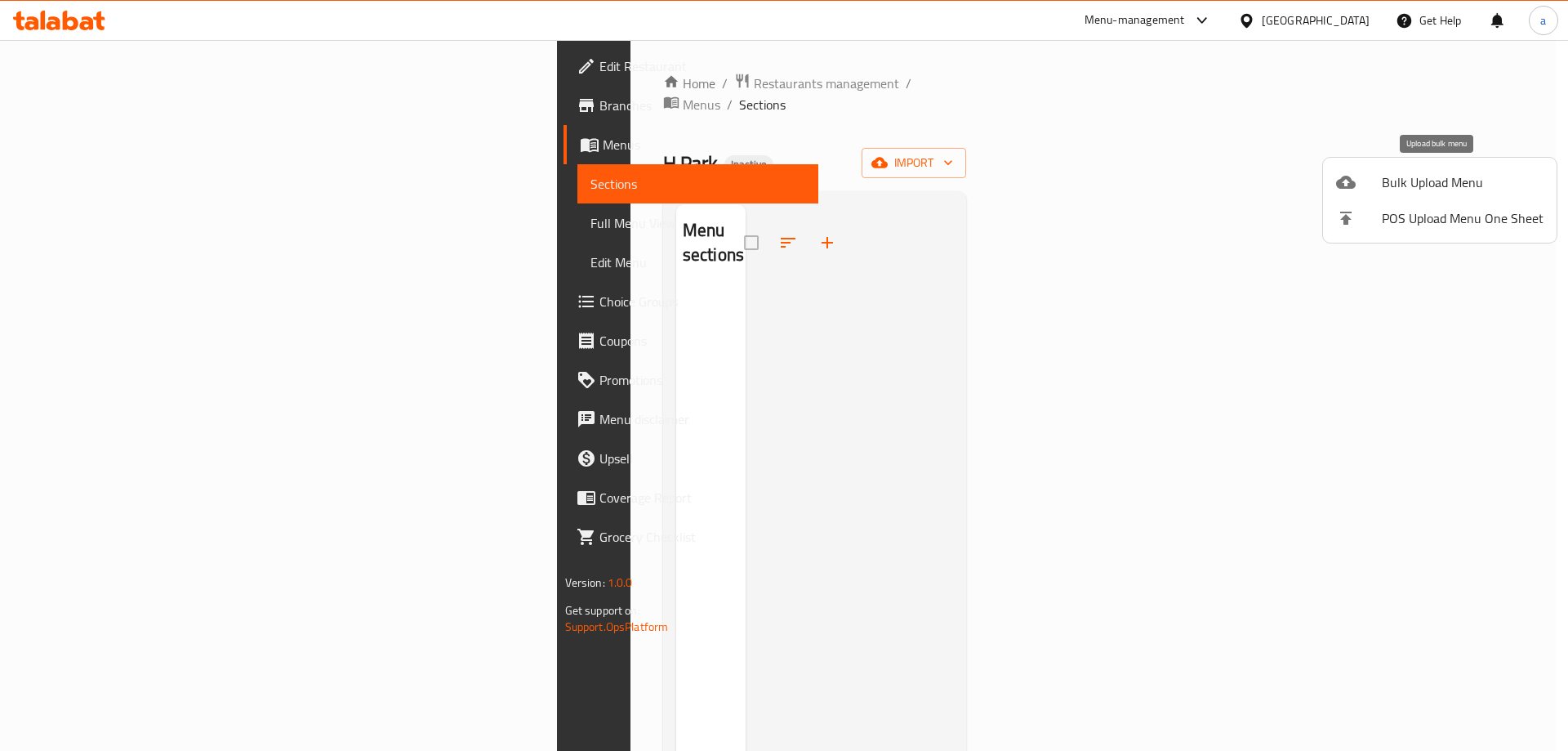
click at [1406, 161] on ul "Bulk Upload Menu POS Upload Menu One Sheet" at bounding box center [1439, 199] width 233 height 85
click at [1413, 179] on span "Bulk Upload Menu" at bounding box center [1463, 182] width 162 height 20
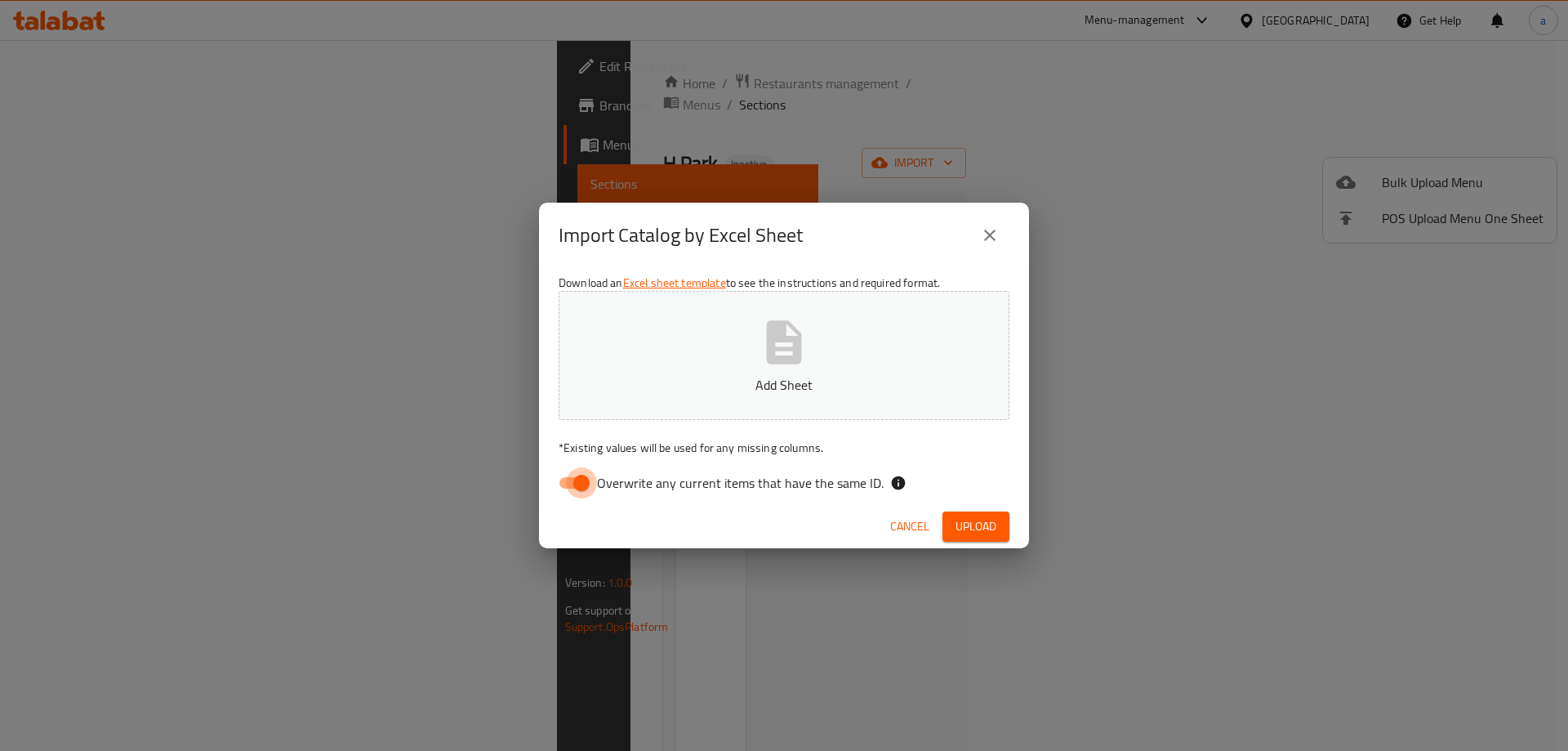
click at [579, 472] on input "Overwrite any current items that have the same ID." at bounding box center [582, 482] width 93 height 31
checkbox input "false"
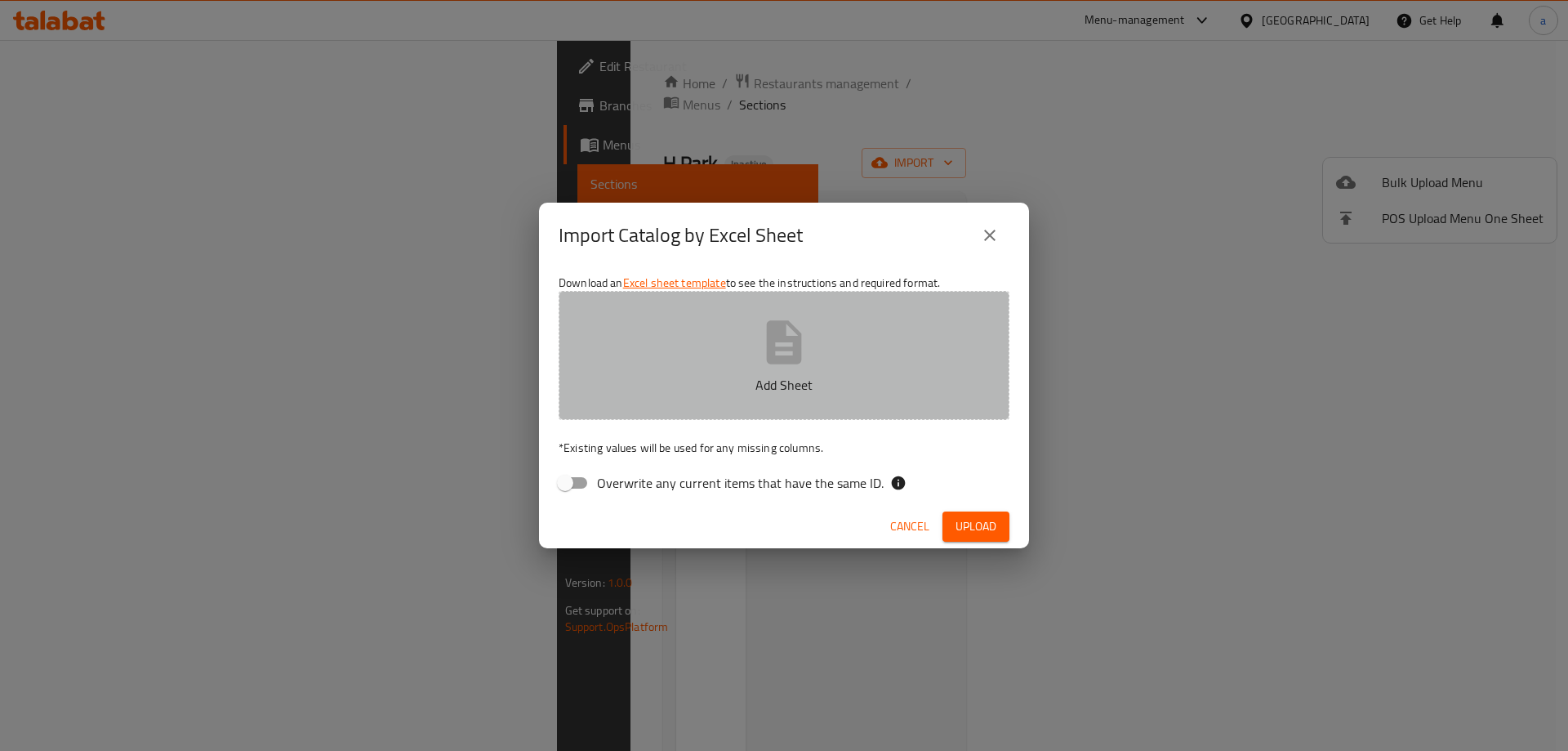
click at [624, 396] on button "Add Sheet" at bounding box center [784, 355] width 451 height 129
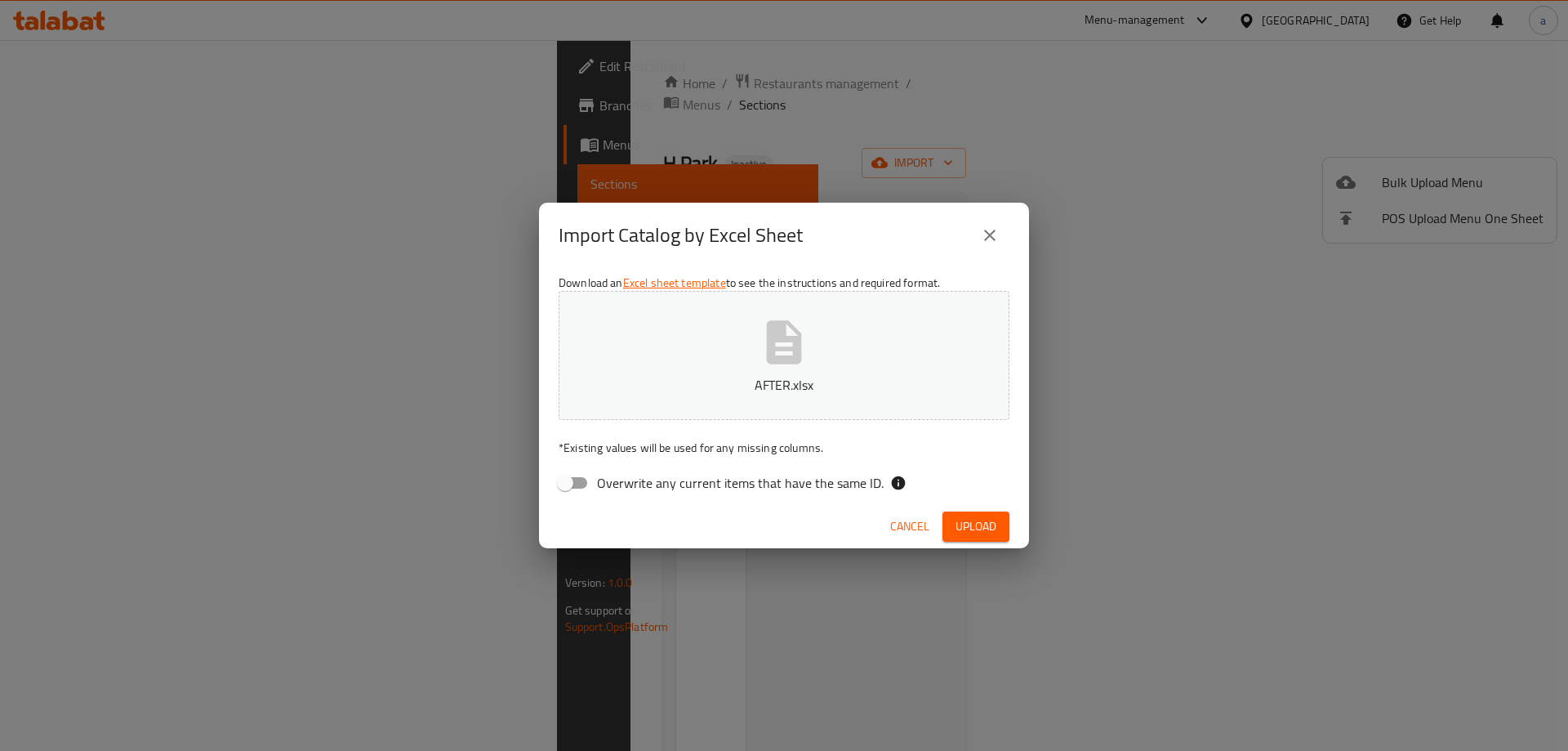
click at [986, 520] on span "Upload" at bounding box center [975, 526] width 41 height 20
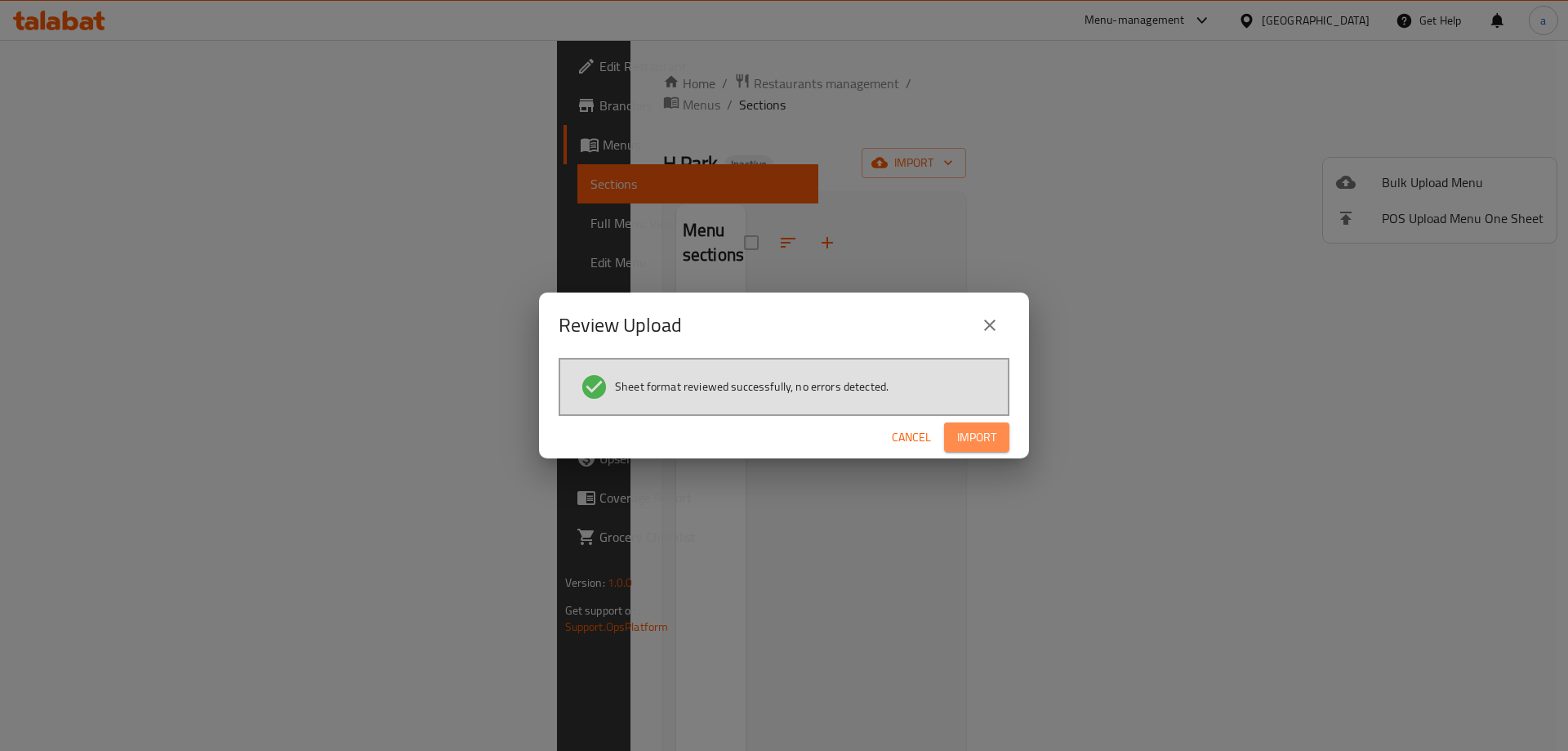
click at [975, 438] on span "Import" at bounding box center [976, 436] width 39 height 20
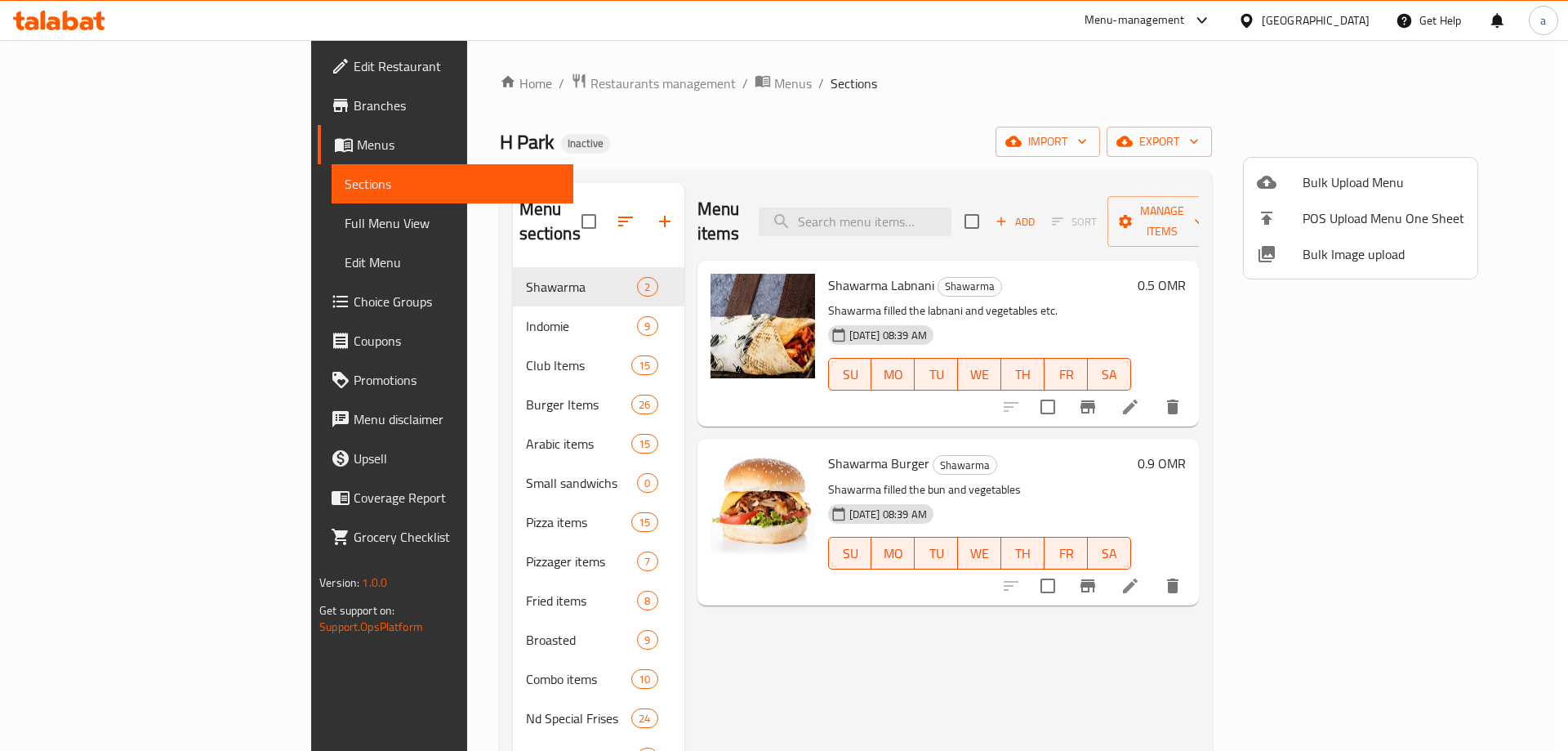
click at [749, 100] on div at bounding box center [784, 376] width 1568 height 751
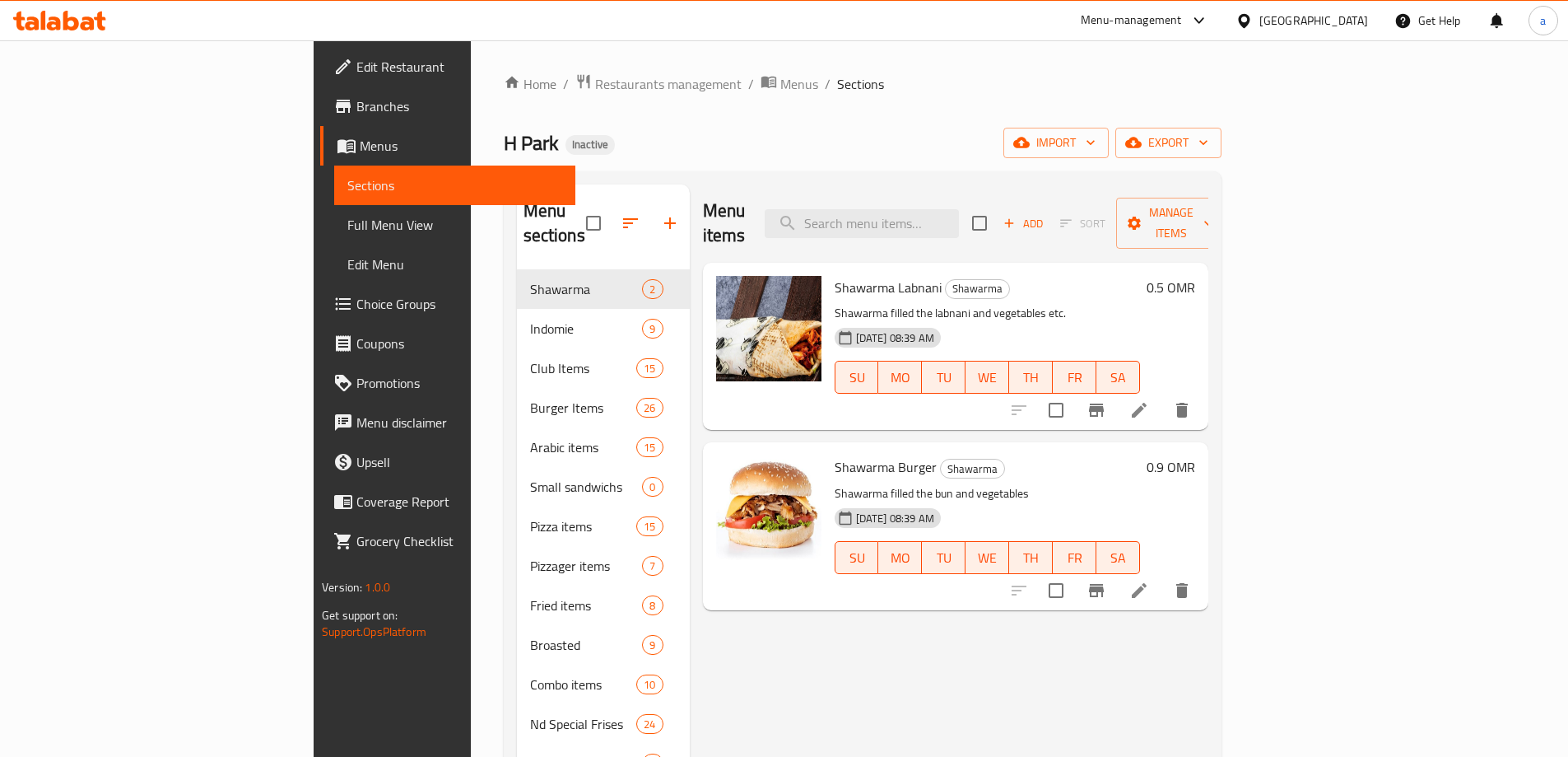
click at [356, 76] on span "Edit Restaurant" at bounding box center [459, 66] width 205 height 20
